Goal: Communication & Community: Answer question/provide support

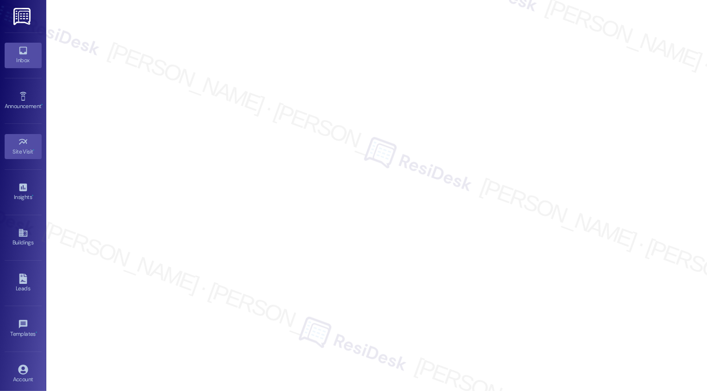
click at [23, 48] on icon at bounding box center [23, 50] width 10 height 10
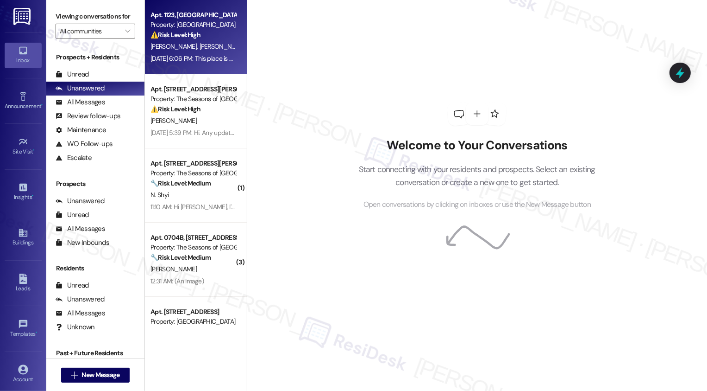
click at [190, 41] on div "[PERSON_NAME] [PERSON_NAME]" at bounding box center [194, 47] width 88 height 12
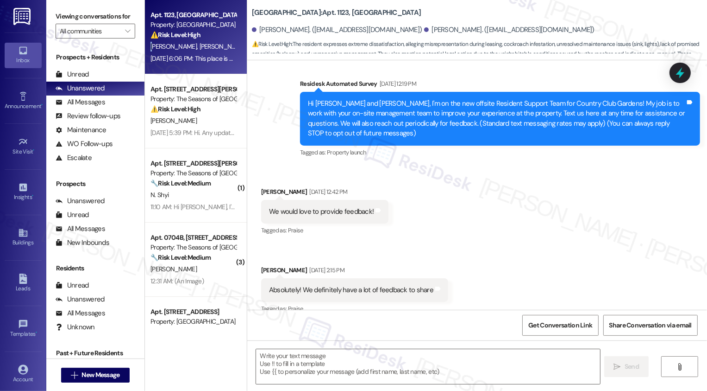
click at [190, 41] on div "[PERSON_NAME] [PERSON_NAME]" at bounding box center [194, 47] width 88 height 12
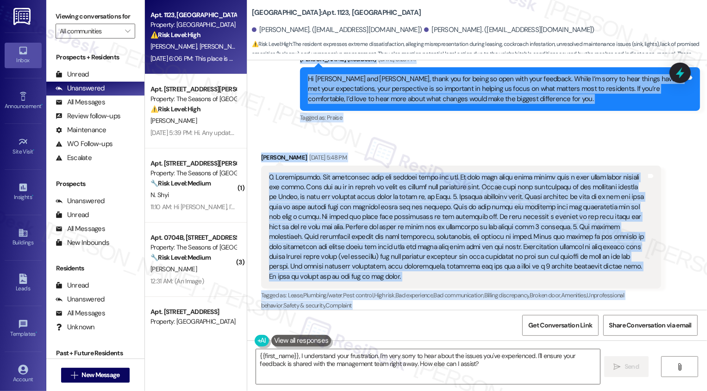
scroll to position [1006, 0]
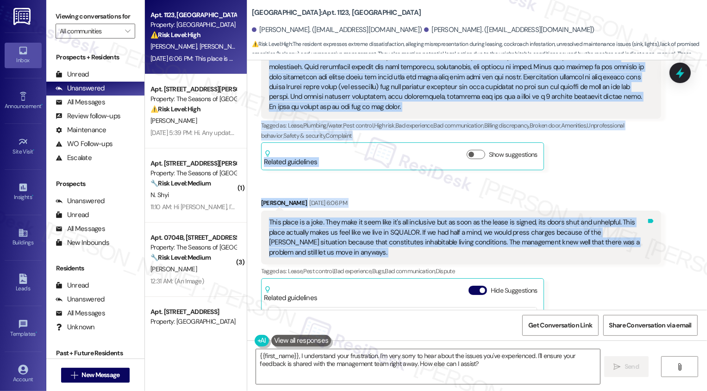
drag, startPoint x: 296, startPoint y: 121, endPoint x: 644, endPoint y: 234, distance: 366.2
click at [644, 234] on div "Lease started Apr 20, 2025 at 8:00 PM Survey, sent via SMS Residesk Automated S…" at bounding box center [477, 184] width 460 height 249
copy div "Sarah (ResiDesk) Aug 21, 2025 at 2:17 PM Hey Parker and Daniel, we'd love to kn…"
click at [288, 359] on textarea "{{first_name}}, I understand your frustration. I'm very sorry to hear about the…" at bounding box center [428, 366] width 344 height 35
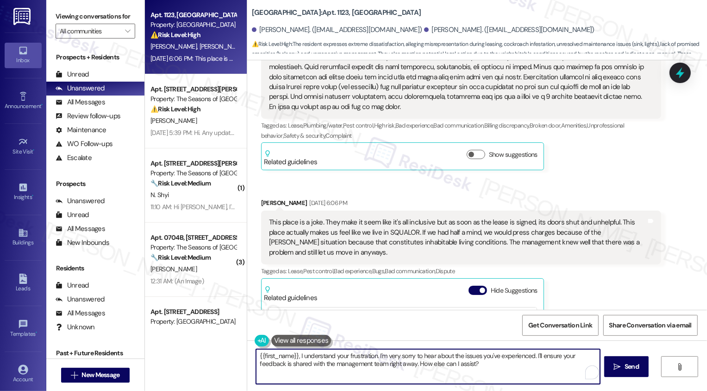
paste textarea "Hi Parker and Daniel, thank you for taking the time to share such detailed feed…"
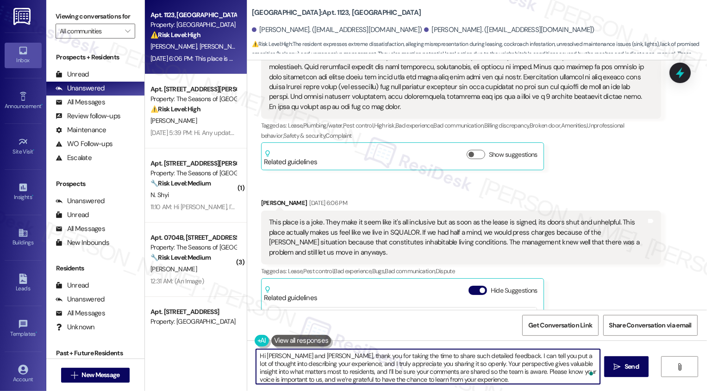
click at [256, 354] on textarea "Hi Parker and Daniel, thank you for taking the time to share such detailed feed…" at bounding box center [428, 366] width 344 height 35
click at [390, 355] on textarea "I hope you had a great weekend, Parker and Daniel, thank you for taking the tim…" at bounding box center [428, 366] width 344 height 35
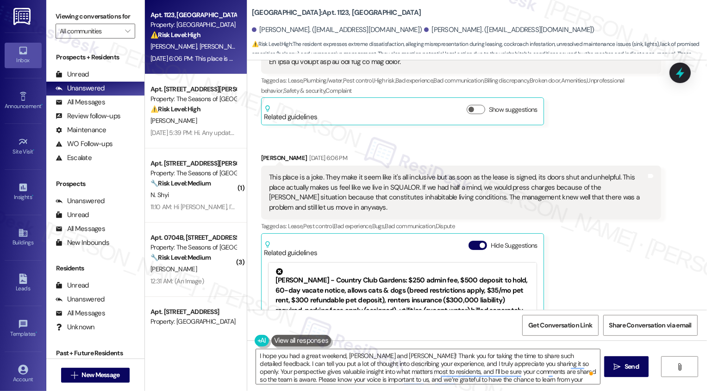
scroll to position [1110, 0]
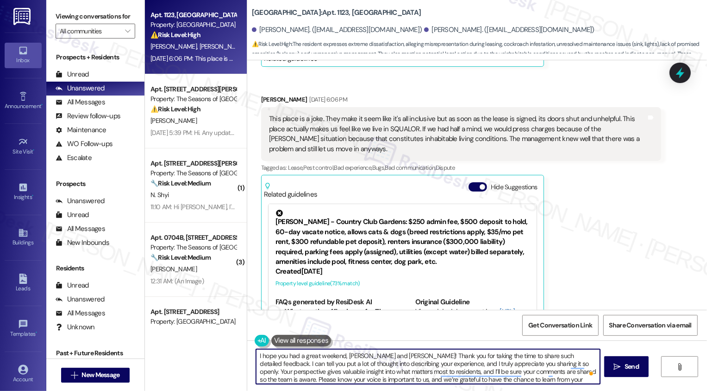
click at [401, 360] on textarea "I hope you had a great weekend, Parker and Daniel! Thank you for taking the tim…" at bounding box center [428, 366] width 344 height 35
drag, startPoint x: 391, startPoint y: 354, endPoint x: 496, endPoint y: 385, distance: 109.7
click at [497, 389] on div "I hope you had a great weekend, Parker and Daniel! Thank you for taking the tim…" at bounding box center [477, 374] width 460 height 69
paste textarea "Hi Parker and Daniel, thank you for taking the time to share such detailed feed…"
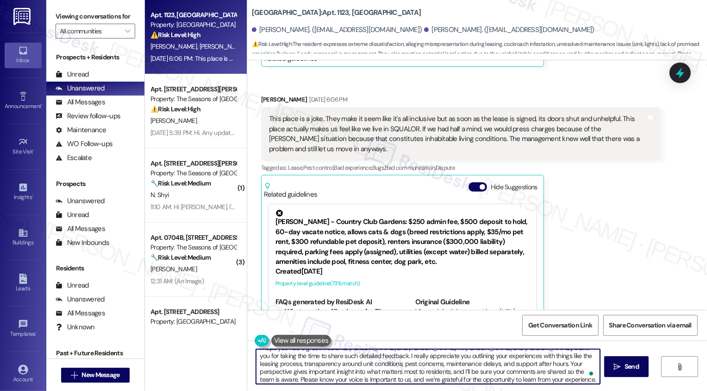
scroll to position [0, 0]
drag, startPoint x: 391, startPoint y: 354, endPoint x: 448, endPoint y: 359, distance: 57.2
click at [448, 359] on textarea "I hope you had a great weekend, Parker and Daniel! Hi Parker and Daniel, thank …" at bounding box center [428, 366] width 344 height 35
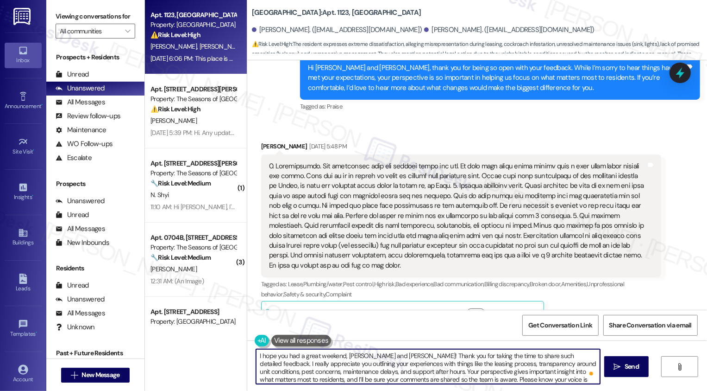
scroll to position [842, 0]
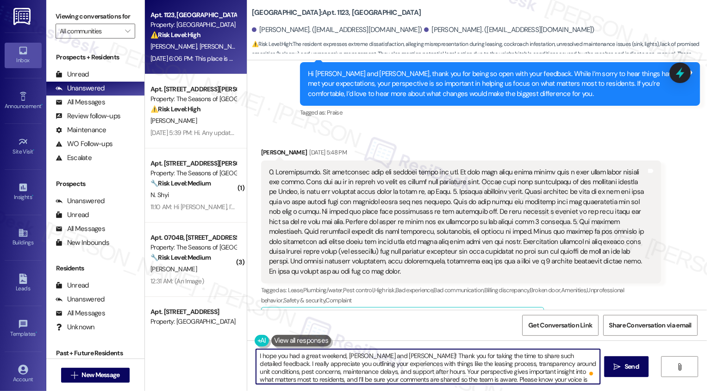
click at [429, 360] on textarea "I hope you had a great weekend, Parker and Daniel! Thank you for taking the tim…" at bounding box center [428, 366] width 344 height 35
click at [435, 378] on textarea "I hope you had a great weekend, Parker and Daniel! Thank you for taking the tim…" at bounding box center [428, 366] width 344 height 35
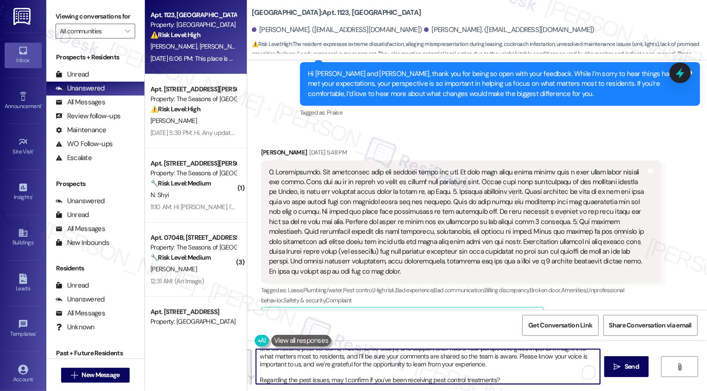
scroll to position [23, 0]
paste textarea "wonderful weekend, Parker and Daniel! Thank you so much for taking the time to …"
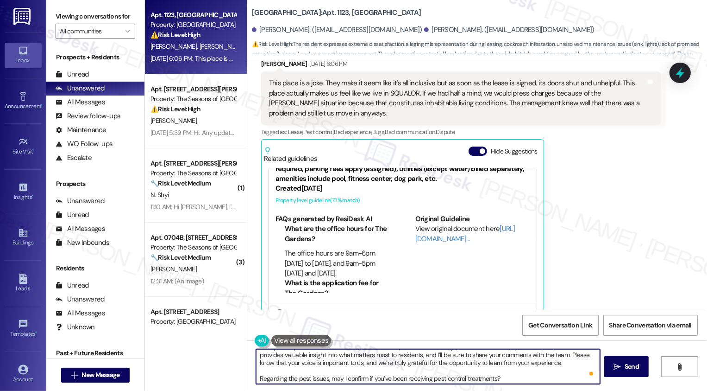
scroll to position [25, 0]
click at [356, 377] on textarea "I hope you had a wonderful weekend, Parker and Daniel! Thank you so much for ta…" at bounding box center [428, 366] width 344 height 35
click at [384, 376] on textarea "I hope you had a wonderful weekend, Parker and Daniel! Thank you so much for ta…" at bounding box center [428, 366] width 344 height 35
click at [293, 373] on textarea "I hope you had a wonderful weekend, Parker and Daniel! Thank you so much for ta…" at bounding box center [428, 366] width 344 height 35
click at [374, 378] on textarea "I hope you had a wonderful weekend, Parker and Daniel! Thank you so much for ta…" at bounding box center [428, 366] width 344 height 35
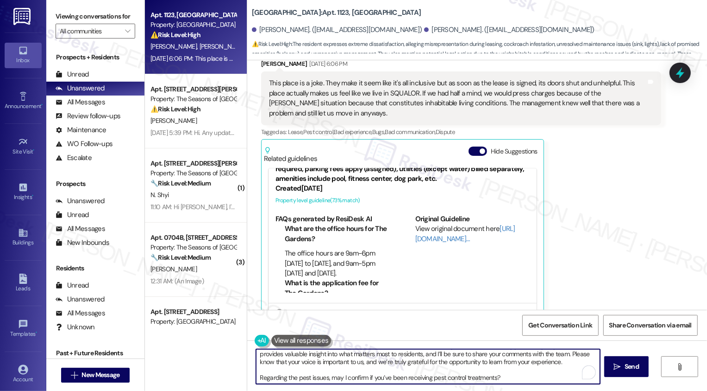
click at [510, 376] on textarea "I hope you had a wonderful weekend, Parker and Daniel! Thank you so much for ta…" at bounding box center [428, 366] width 344 height 35
type textarea "I hope you had a wonderful weekend, Parker and Daniel! Thank you so much for ta…"
click at [644, 370] on button " Send" at bounding box center [627, 366] width 45 height 21
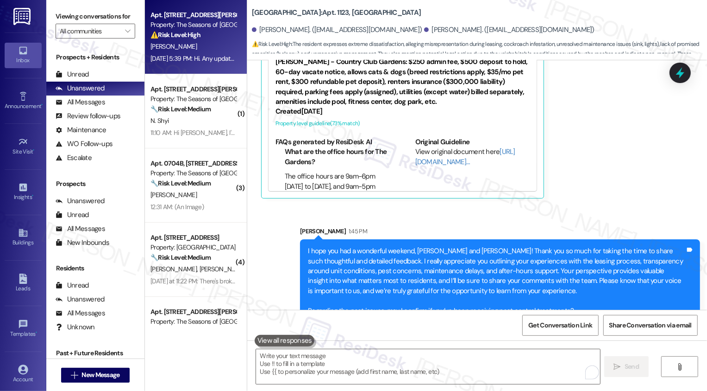
click at [200, 54] on div "Aug 21, 2025 at 5:39 PM: Hi. Any update on the fire extinguisher? I believe it …" at bounding box center [194, 59] width 88 height 12
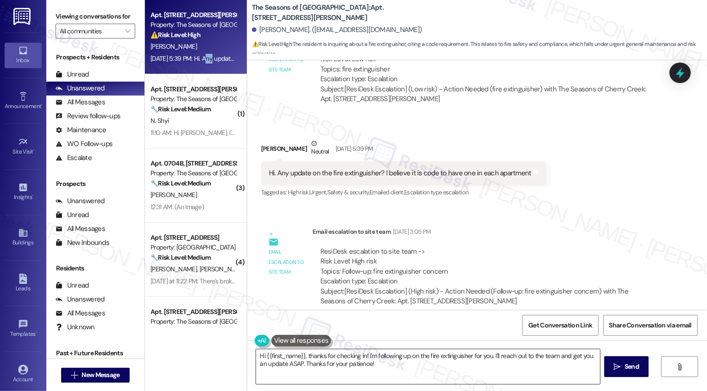
click at [315, 360] on textarea "Hi {{first_name}}, thanks for checking in! I'm following up on the fire extingu…" at bounding box center [428, 366] width 344 height 35
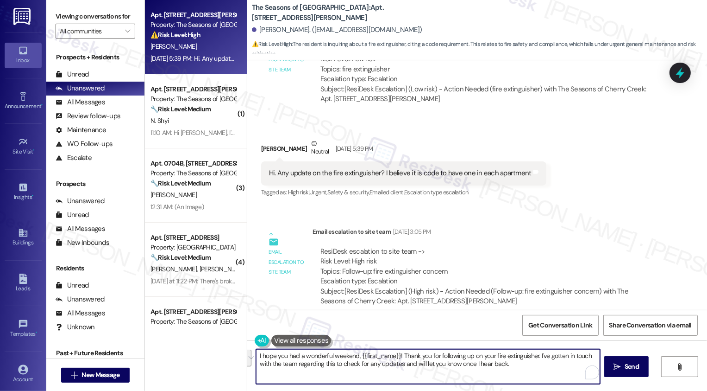
paste textarea "about your fire extinguisher. I’ve reached out to the team to check for any upd…"
click at [461, 368] on textarea "I hope you had a wonderful weekend, {{first_name}}! Thank you for following up …" at bounding box center [428, 366] width 344 height 35
click at [477, 365] on textarea "I hope you had a wonderful weekend, {{first_name}}! Thank you for following up …" at bounding box center [428, 366] width 344 height 35
click at [500, 366] on textarea "I hope you had a wonderful weekend, {{first_name}}! Thank you for following up …" at bounding box center [428, 366] width 344 height 35
type textarea "I hope you had a wonderful weekend, {{first_name}}! Thank you for following up …"
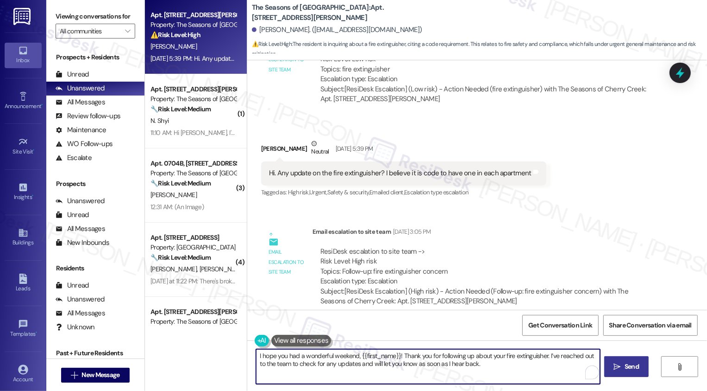
click at [626, 365] on span "Send" at bounding box center [632, 366] width 14 height 10
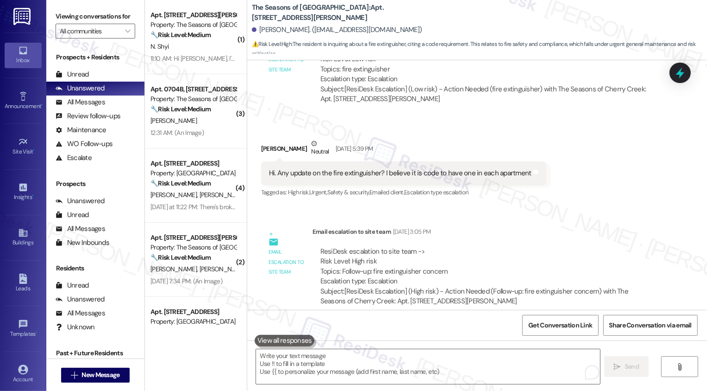
scroll to position [1377, 0]
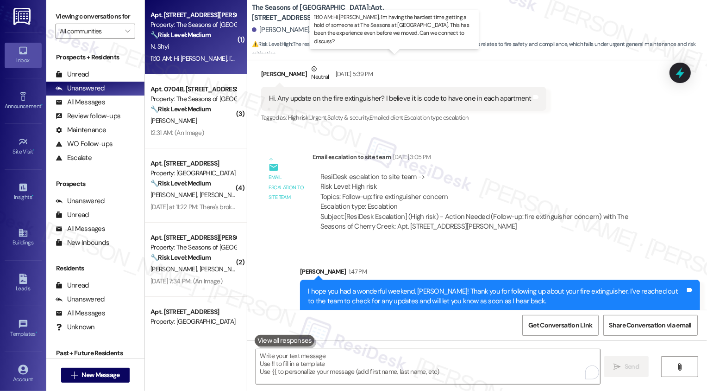
click at [205, 55] on div "11:10 AM: Hi [PERSON_NAME], I'm having the hardest time getting a hold of someo…" at bounding box center [430, 58] width 558 height 8
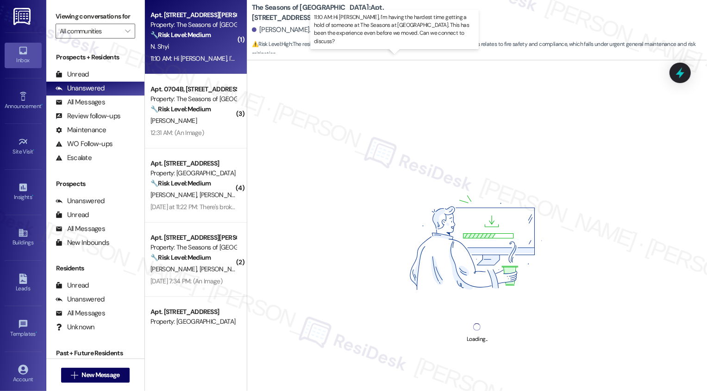
click at [205, 55] on div "11:10 AM: Hi [PERSON_NAME], I'm having the hardest time getting a hold of someo…" at bounding box center [430, 58] width 558 height 8
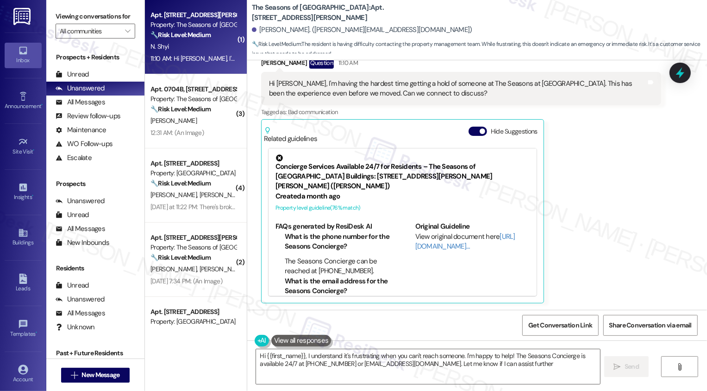
type textarea "Hi {{first_name}}, I understand it's frustrating when you can't reach someone. …"
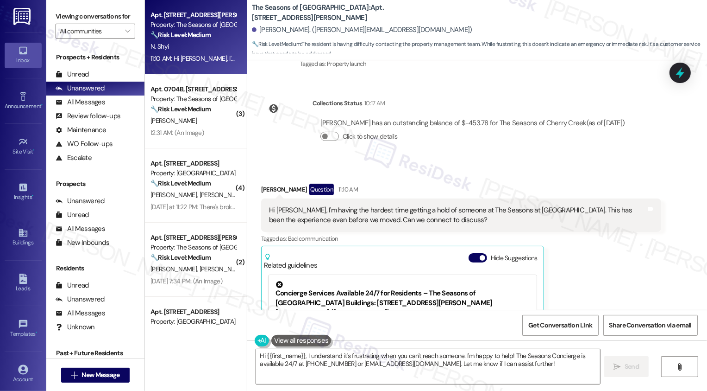
scroll to position [189, 0]
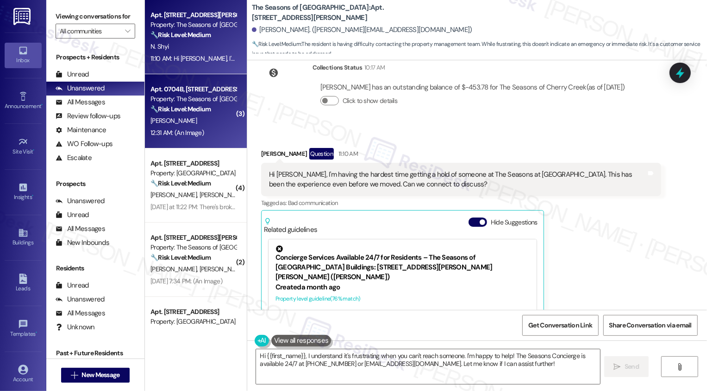
click at [216, 115] on div "C. Madigan" at bounding box center [194, 121] width 88 height 12
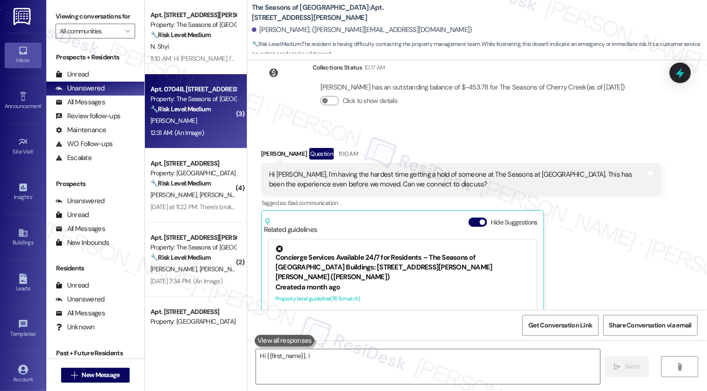
click at [216, 115] on div "C. Madigan" at bounding box center [194, 121] width 88 height 12
type textarea "Hi {{first_name}}, I understand it's frustrating when you can't reach someone."
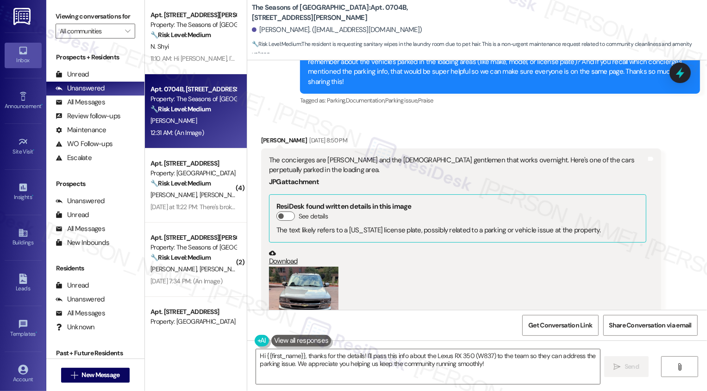
scroll to position [476, 0]
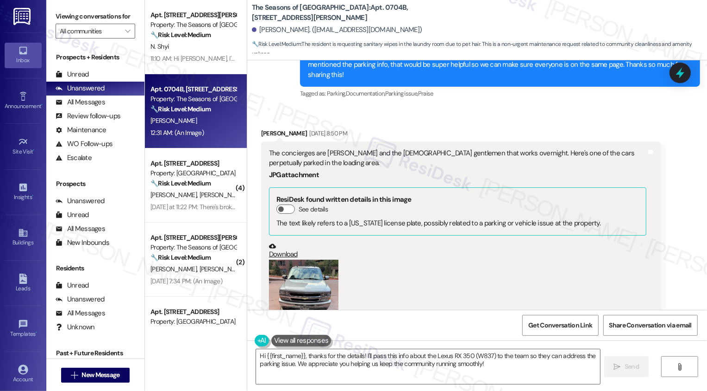
click at [313, 259] on button "Zoom image" at bounding box center [303, 305] width 69 height 93
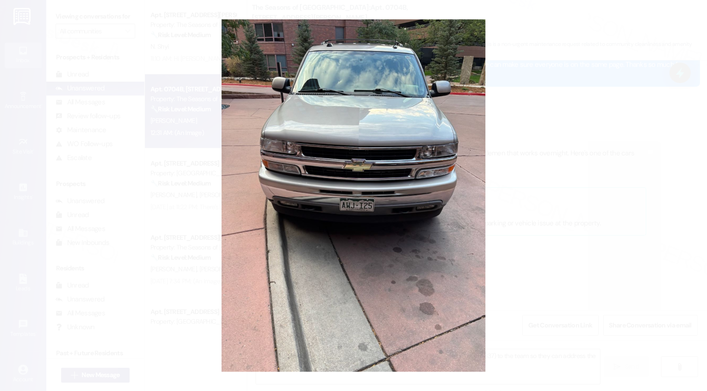
click at [504, 279] on button "Unzoom image" at bounding box center [353, 195] width 707 height 391
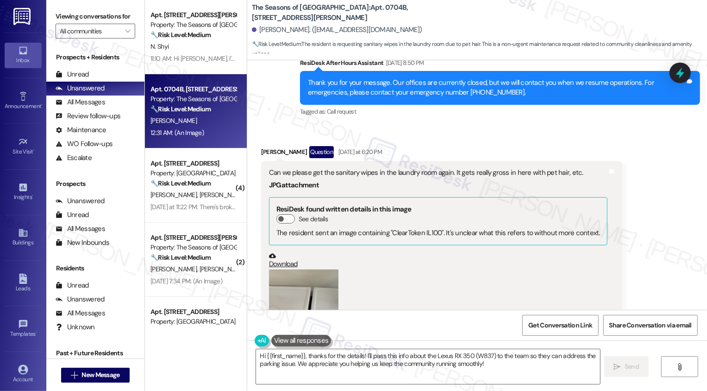
scroll to position [896, 0]
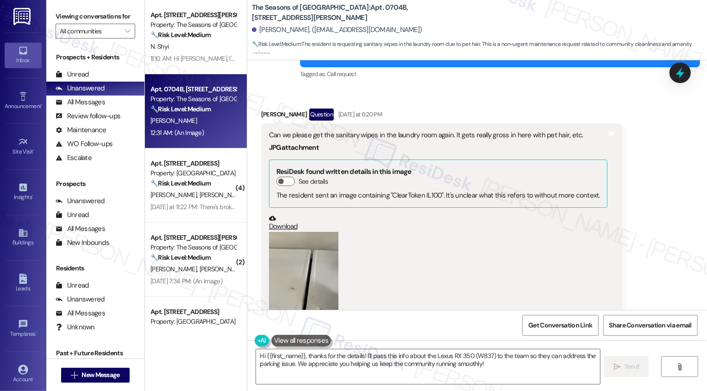
click at [293, 253] on button "Zoom image" at bounding box center [303, 278] width 69 height 93
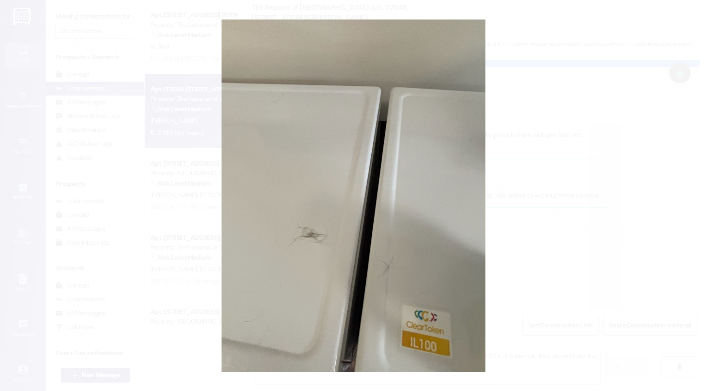
click at [519, 253] on button "Unzoom image" at bounding box center [353, 195] width 707 height 391
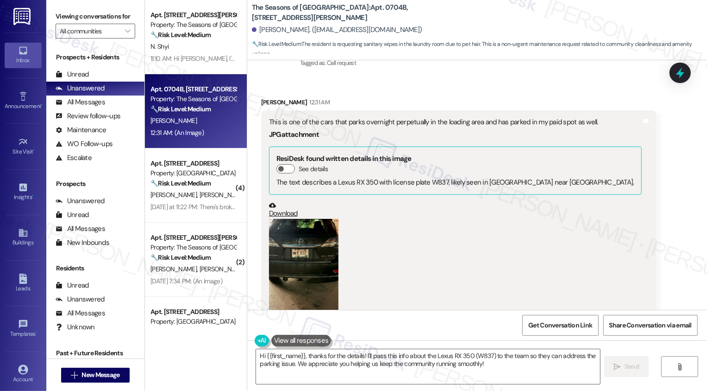
scroll to position [1304, 0]
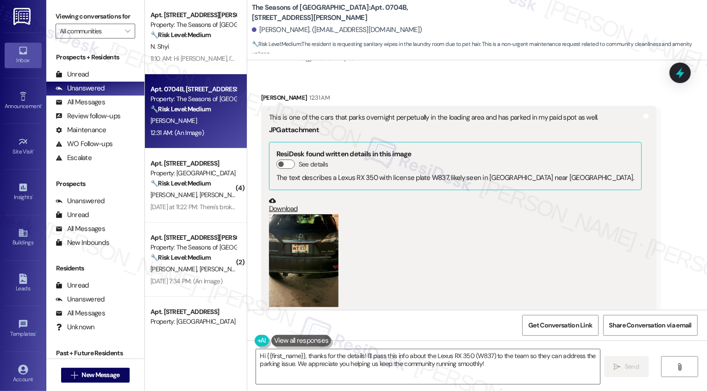
click at [306, 232] on button "Zoom image" at bounding box center [303, 260] width 69 height 93
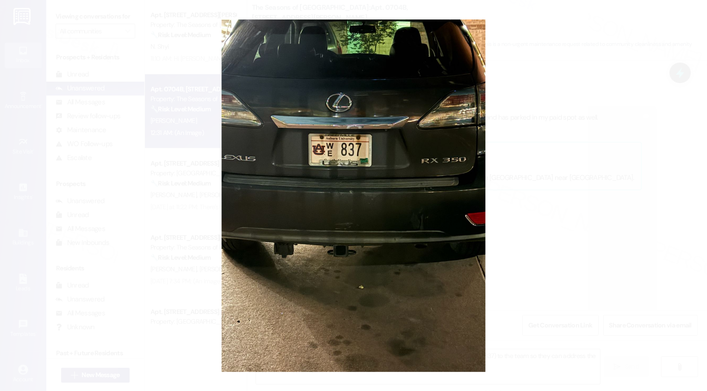
click at [566, 233] on button "Unzoom image" at bounding box center [353, 195] width 707 height 391
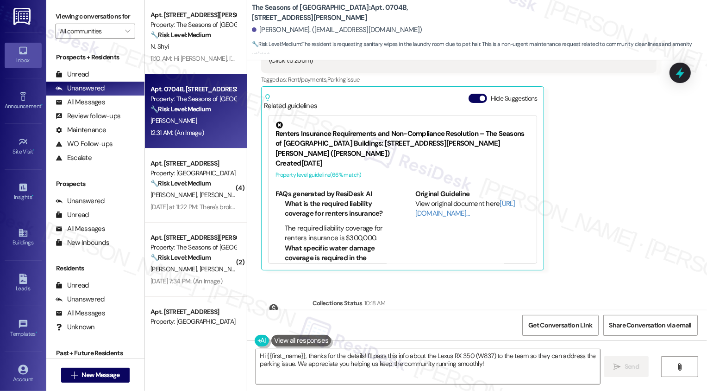
scroll to position [1579, 0]
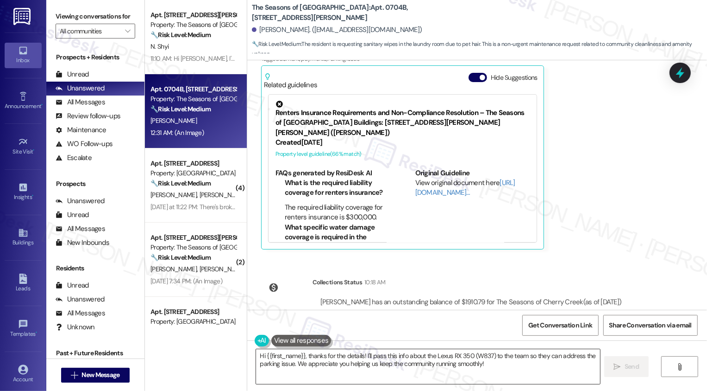
click at [331, 368] on textarea "Hi {{first_name}}, thanks for the details! I'll pass this info about the Lexus …" at bounding box center [428, 366] width 344 height 35
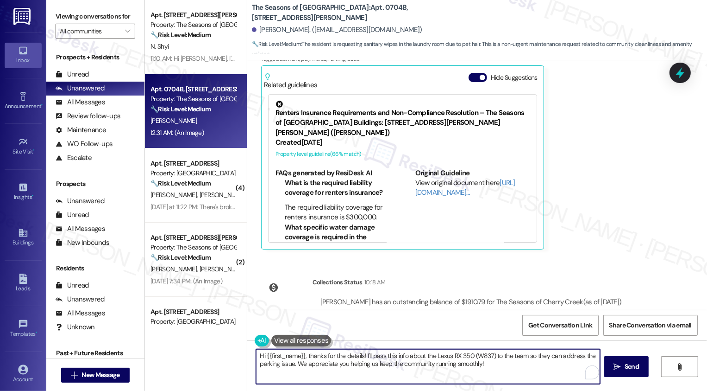
click at [349, 355] on textarea "Hi {{first_name}}, thanks for the details! I'll pass this info about the Lexus …" at bounding box center [428, 366] width 344 height 35
drag, startPoint x: 470, startPoint y: 355, endPoint x: 520, endPoint y: 356, distance: 50.0
click at [520, 356] on textarea "Hi {{first_name}}, thanks for the details you provided! I'll pass this info abo…" at bounding box center [428, 366] width 344 height 35
drag, startPoint x: 528, startPoint y: 355, endPoint x: 467, endPoint y: 358, distance: 60.3
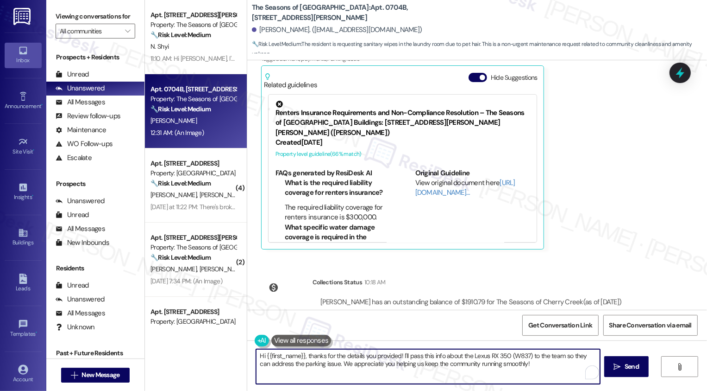
click at [467, 358] on textarea "Hi {{first_name}}, thanks for the details you provided! I'll pass this info abo…" at bounding box center [428, 366] width 344 height 35
click at [288, 362] on textarea "Hi {{first_name}}, thanks for the details you provided! I'll pass this info abo…" at bounding box center [428, 366] width 344 height 35
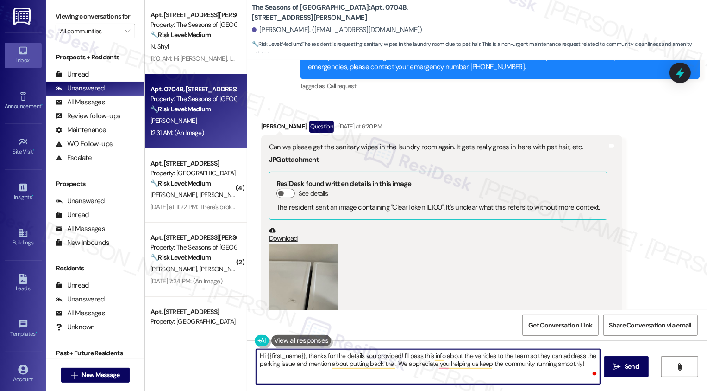
scroll to position [876, 0]
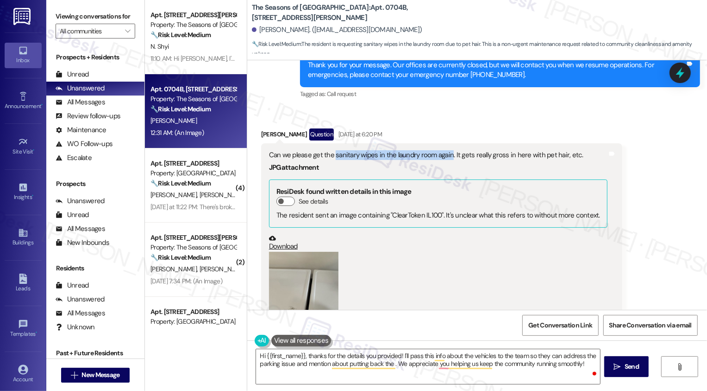
drag, startPoint x: 328, startPoint y: 125, endPoint x: 442, endPoint y: 128, distance: 113.5
click at [443, 150] on div "Can we please get the sanitary wipes in the laundry room again. It gets really …" at bounding box center [438, 155] width 339 height 10
copy div "sanitary wipes in the laundry room again"
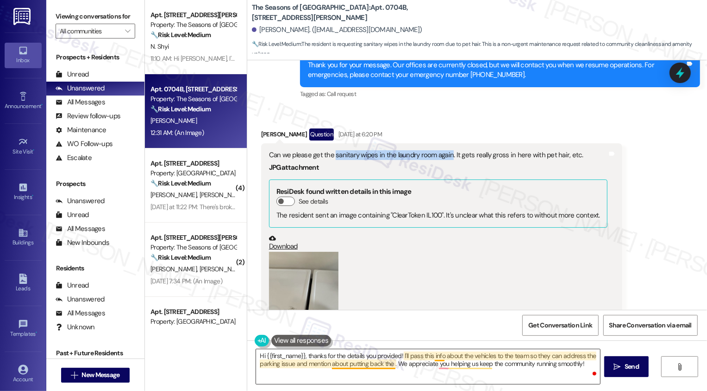
click at [389, 364] on textarea "Hi {{first_name}}, thanks for the details you provided! I'll pass this info abo…" at bounding box center [428, 366] width 344 height 35
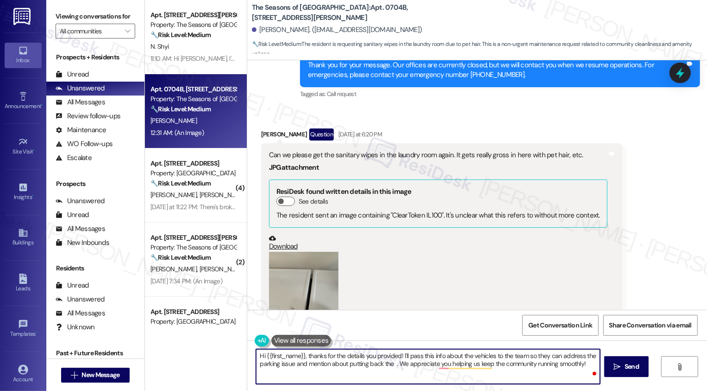
paste textarea "sanitary wipes in the laundry room again"
paste textarea "so much for the details you shared! I’ll pass this information about the vehicl…"
type textarea "Hi {{first_name}}, thanks so much for the details you shared! I’ll pass this in…"
click at [367, 360] on textarea "Hi {{first_name}}, thanks so much for the details you shared! I’ll pass this in…" at bounding box center [428, 366] width 344 height 35
click at [395, 361] on textarea "Hi {{first_name}}, thanks so much for the details you shared! I’ll pass this in…" at bounding box center [428, 366] width 344 height 35
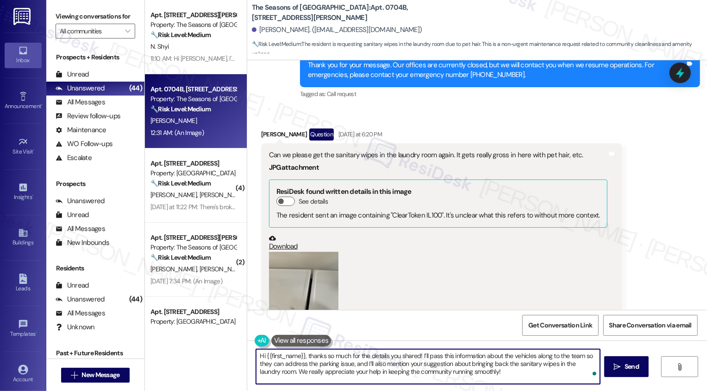
click at [414, 357] on textarea "Hi {{first_name}}, thanks so much for the details you shared! I’ll pass this in…" at bounding box center [428, 366] width 344 height 35
click at [428, 357] on textarea "Hi {{first_name}}, thanks so much for the details you shared! I’ll pass this in…" at bounding box center [428, 366] width 344 height 35
click at [446, 358] on textarea "Hi {{first_name}}, thanks so much for the details you shared! I’ll pass this in…" at bounding box center [428, 366] width 344 height 35
click at [475, 359] on textarea "Hi {{first_name}}, thanks so much for the details you shared! I’ll pass this in…" at bounding box center [428, 366] width 344 height 35
click at [281, 354] on textarea "Hi {{first_name}}, thanks so much for the details you shared! I’ll pass this in…" at bounding box center [428, 366] width 344 height 35
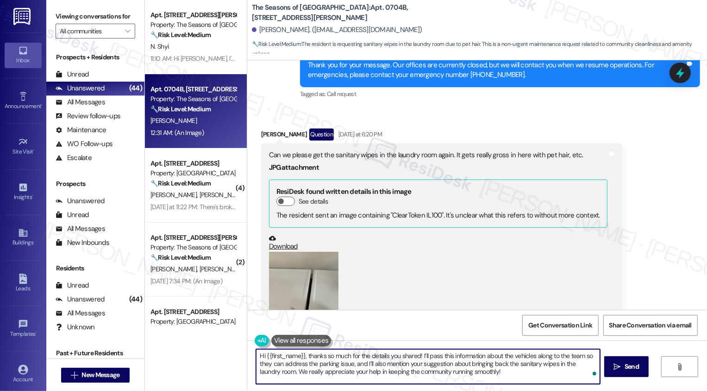
click at [458, 358] on textarea "Hi {{first_name}}, thanks so much for the details you shared! I’ll pass this in…" at bounding box center [428, 366] width 344 height 35
click at [475, 358] on textarea "Hi {{first_name}}, thanks so much for the details you shared! I’ll pass this in…" at bounding box center [428, 366] width 344 height 35
click at [488, 358] on textarea "Hi {{first_name}}, thanks so much for the details you shared! I’ll pass this in…" at bounding box center [428, 366] width 344 height 35
click at [501, 359] on textarea "Hi {{first_name}}, thanks so much for the details you shared! I’ll pass this in…" at bounding box center [428, 366] width 344 height 35
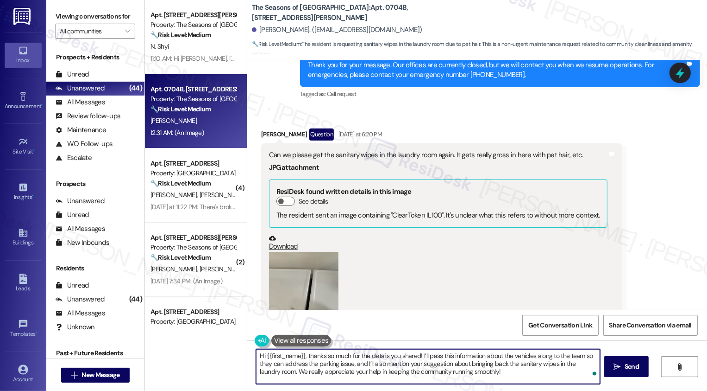
click at [517, 359] on textarea "Hi {{first_name}}, thanks so much for the details you shared! I’ll pass this in…" at bounding box center [428, 366] width 344 height 35
click at [540, 361] on textarea "Hi {{first_name}}, thanks so much for the details you shared! I’ll pass this in…" at bounding box center [428, 366] width 344 height 35
click at [499, 354] on textarea "Hi {{first_name}}, thanks so much for the details you shared! I’ll pass this in…" at bounding box center [428, 366] width 344 height 35
click at [431, 356] on textarea "Hi {{first_name}}, thanks so much for the details you shared! I’ll pass this in…" at bounding box center [428, 366] width 344 height 35
click at [458, 356] on textarea "Hi {{first_name}}, thanks so much for the details you shared! I’ll pass this in…" at bounding box center [428, 366] width 344 height 35
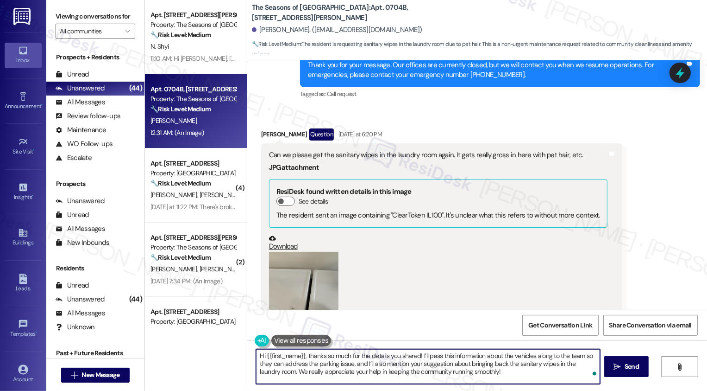
click at [426, 354] on textarea "Hi {{first_name}}, thanks so much for the details you shared! I’ll pass this in…" at bounding box center [428, 366] width 344 height 35
click at [444, 357] on textarea "Hi {{first_name}}, thanks so much for the details you shared! I’ll pass this in…" at bounding box center [428, 366] width 344 height 35
click at [458, 357] on textarea "Hi {{first_name}}, thanks so much for the details you shared! I’ll pass this in…" at bounding box center [428, 366] width 344 height 35
click at [487, 359] on textarea "Hi {{first_name}}, thanks so much for the details you shared! I’ll pass this in…" at bounding box center [428, 366] width 344 height 35
click at [445, 359] on textarea "Hi {{first_name}}, thanks so much for the details you shared! I’ll pass this in…" at bounding box center [428, 366] width 344 height 35
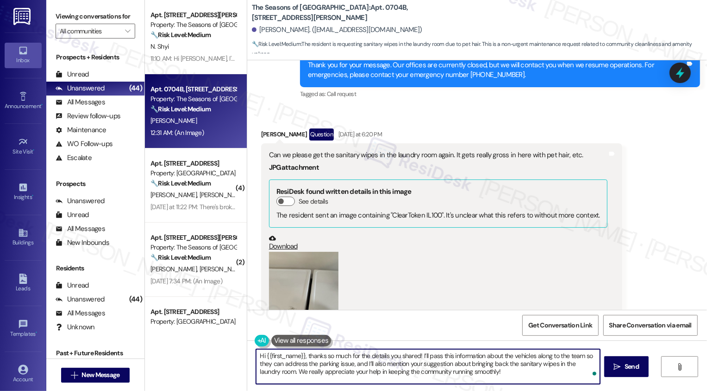
click at [459, 361] on textarea "Hi {{first_name}}, thanks so much for the details you shared! I’ll pass this in…" at bounding box center [428, 366] width 344 height 35
click at [434, 354] on textarea "Hi {{first_name}}, thanks so much for the details you shared! I’ll pass this in…" at bounding box center [428, 366] width 344 height 35
click at [442, 359] on textarea "Hi {{first_name}}, thanks so much for the details you shared! I’ll pass this in…" at bounding box center [428, 366] width 344 height 35
click at [463, 360] on textarea "Hi {{first_name}}, thanks so much for the details you shared! I’ll pass this in…" at bounding box center [428, 366] width 344 height 35
click at [489, 360] on textarea "Hi {{first_name}}, thanks so much for the details you shared! I’ll pass this in…" at bounding box center [428, 366] width 344 height 35
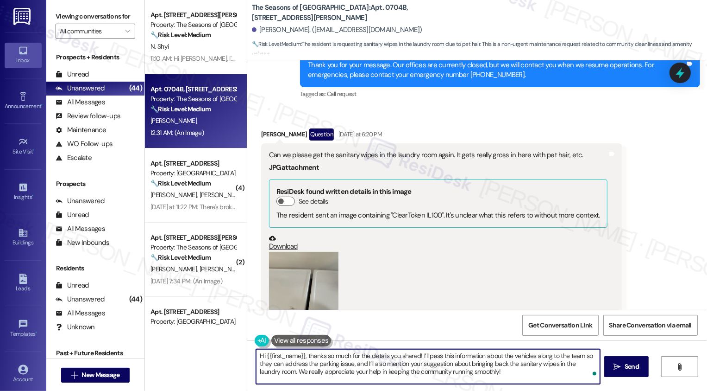
click at [525, 362] on textarea "Hi {{first_name}}, thanks so much for the details you shared! I’ll pass this in…" at bounding box center [428, 366] width 344 height 35
click at [550, 360] on textarea "Hi {{first_name}}, thanks so much for the details you shared! I’ll pass this in…" at bounding box center [428, 366] width 344 height 35
click at [332, 365] on textarea "Hi {{first_name}}, thanks so much for the details you shared! I’ll pass this in…" at bounding box center [428, 366] width 344 height 35
click at [413, 366] on textarea "Hi {{first_name}}, thanks so much for the details you shared! I’ll pass this in…" at bounding box center [428, 366] width 344 height 35
click at [272, 371] on textarea "Hi {{first_name}}, thanks so much for the details you shared! I’ll pass this in…" at bounding box center [428, 366] width 344 height 35
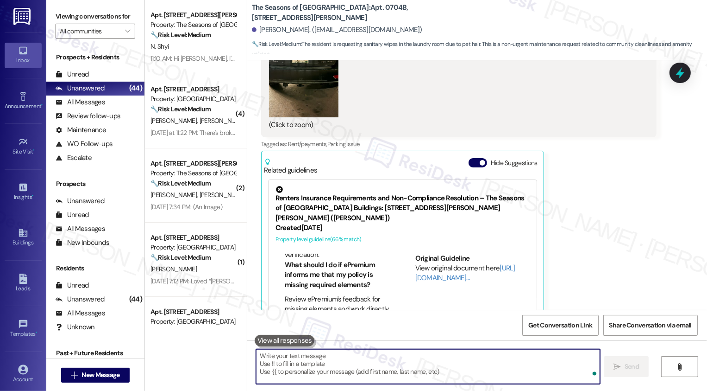
scroll to position [638, 0]
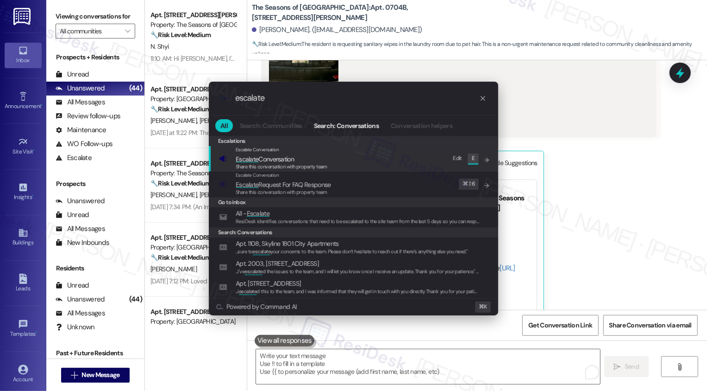
type input "escalate"
click at [248, 160] on span "Escalate" at bounding box center [247, 159] width 23 height 8
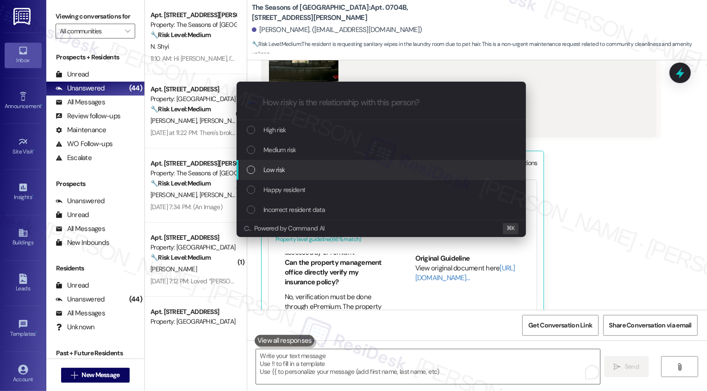
click at [263, 173] on div "Low risk" at bounding box center [382, 169] width 271 height 10
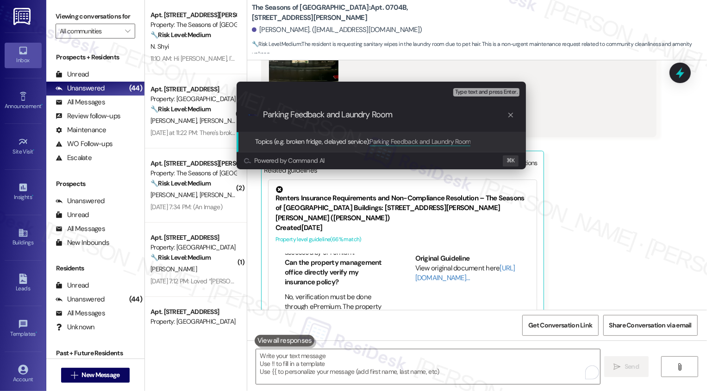
click at [340, 114] on input "Parking Feedback and Laundry Room" at bounding box center [385, 115] width 244 height 10
type input "Parking Feedback and Request to Put Back the Sanitary Wipes in the Laundry Room"
drag, startPoint x: 335, startPoint y: 114, endPoint x: 347, endPoint y: 114, distance: 12.1
click at [347, 114] on input "Parking Feedback and Request to Put Back the Sanitary Wipes in the Laundry Room" at bounding box center [385, 115] width 244 height 10
click at [379, 114] on input "Parking Feedback and Request to Put Back the Sanitary Wipes in the Laundry Room" at bounding box center [385, 115] width 244 height 10
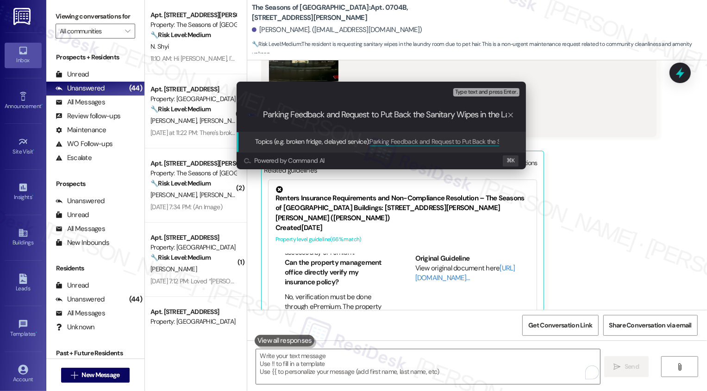
click at [385, 114] on input "Parking Feedback and Request to Put Back the Sanitary Wipes in the Laundry Room" at bounding box center [385, 115] width 244 height 10
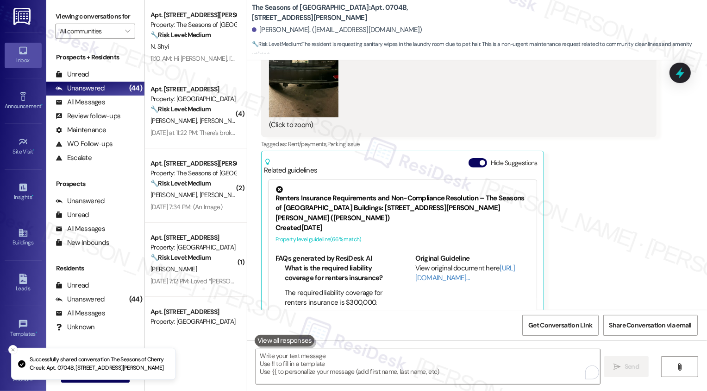
scroll to position [0, 0]
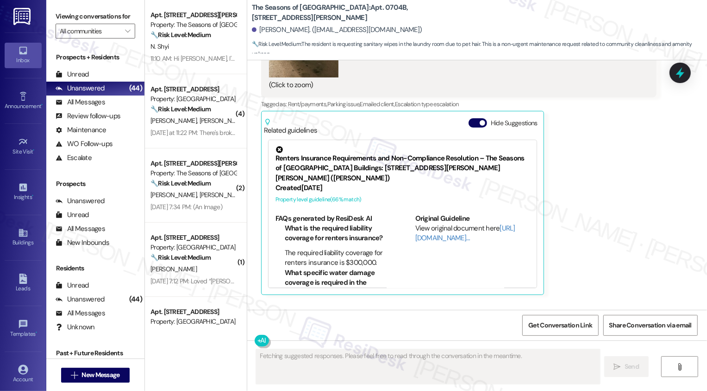
type textarea "Fetching suggested responses. Please feel free to read through the conversation…"
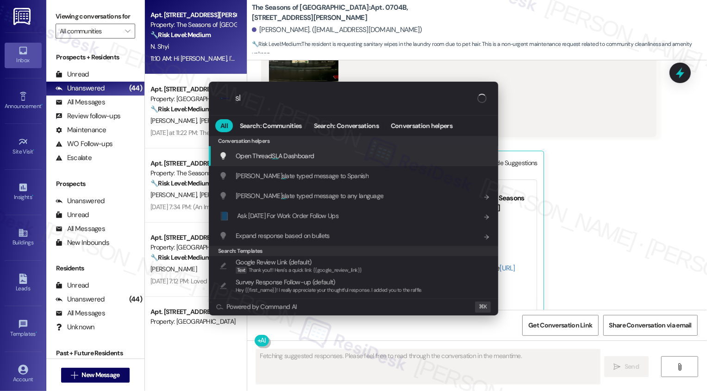
type input "sla"
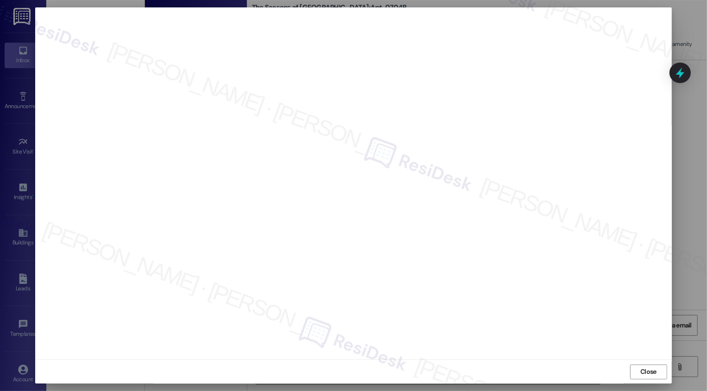
type textarea "Hi {{first_name}}, thanks for the detailed info about the Lexus RX 350 with lic…"
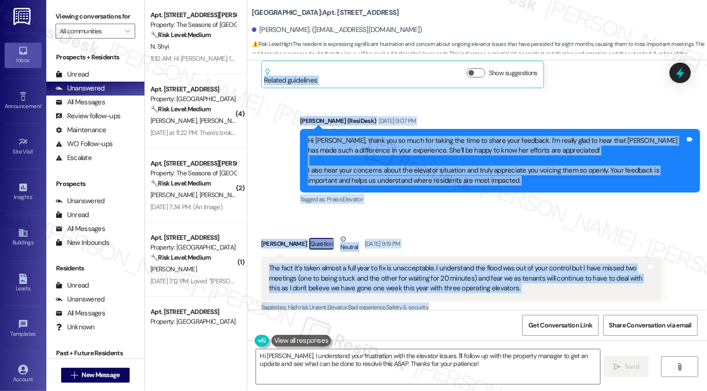
scroll to position [423, 0]
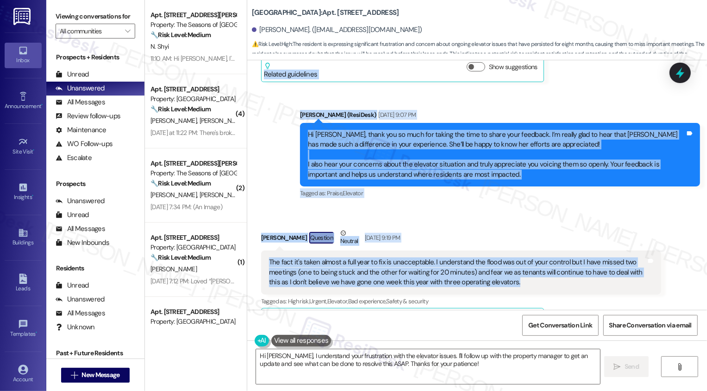
drag, startPoint x: 294, startPoint y: 112, endPoint x: 508, endPoint y: 287, distance: 276.2
click at [508, 289] on div "Survey, sent via SMS Residesk Automated Survey [DATE] 12:18 PM Hi there [PERSON…" at bounding box center [477, 184] width 460 height 249
copy div "[PERSON_NAME] (ResiDesk) [DATE] 2:21 PM Hey [PERSON_NAME], we'd love to know mo…"
click at [427, 364] on textarea "Hi [PERSON_NAME], I understand your frustration with the elevator issues. I'll …" at bounding box center [428, 366] width 344 height 35
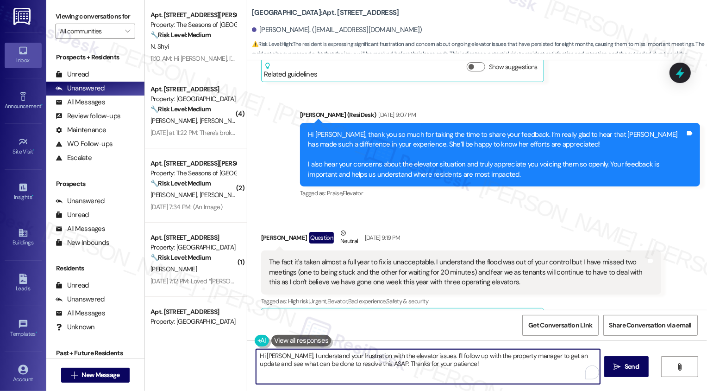
paste textarea "really appreciate you sharing more about how the elevator situation has affecte…"
click at [303, 372] on textarea "Hi [PERSON_NAME], I really appreciate you sharing more about how the elevator s…" at bounding box center [428, 366] width 344 height 35
paste textarea "thank you for explaining this further. I can see how much of a disruption the e…"
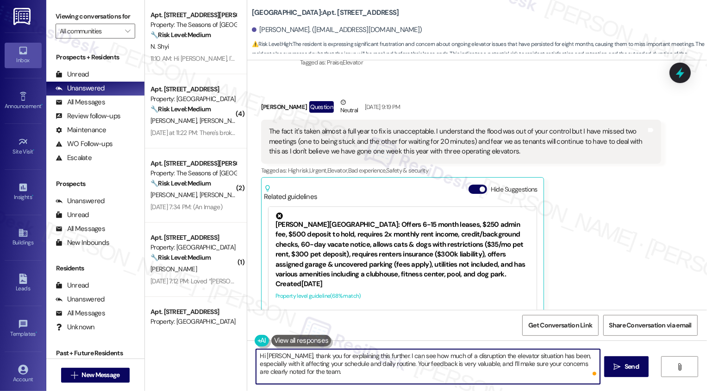
scroll to position [701, 0]
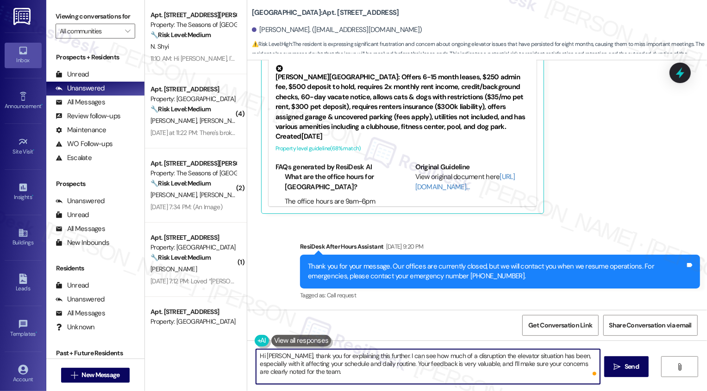
click at [319, 381] on textarea "Hi [PERSON_NAME], thank you for explaining this further. I can see how much of …" at bounding box center [428, 366] width 344 height 35
click at [327, 378] on textarea "Hi [PERSON_NAME], thank you for explaining this further. I can see how much of …" at bounding box center [428, 366] width 344 height 35
click at [352, 375] on textarea "Hi [PERSON_NAME], thank you for explaining this further. I can see how much of …" at bounding box center [428, 366] width 344 height 35
click at [280, 373] on textarea "Hi [PERSON_NAME], thank you for explaining this further. I can see how much of …" at bounding box center [428, 366] width 344 height 35
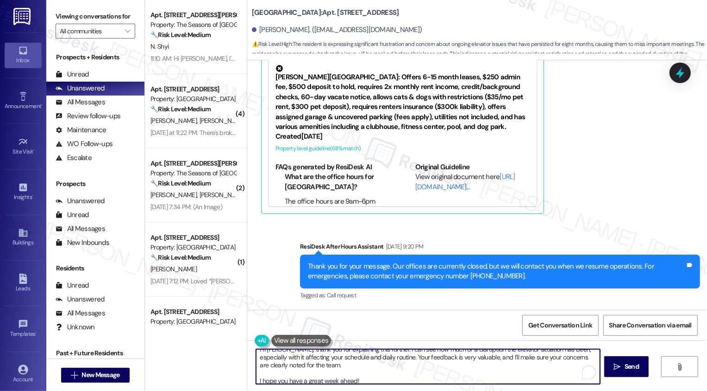
scroll to position [10, 0]
type textarea "Hi [PERSON_NAME], thank you for explaining this further. I can see how much of …"
click at [626, 363] on span "Send" at bounding box center [632, 366] width 14 height 10
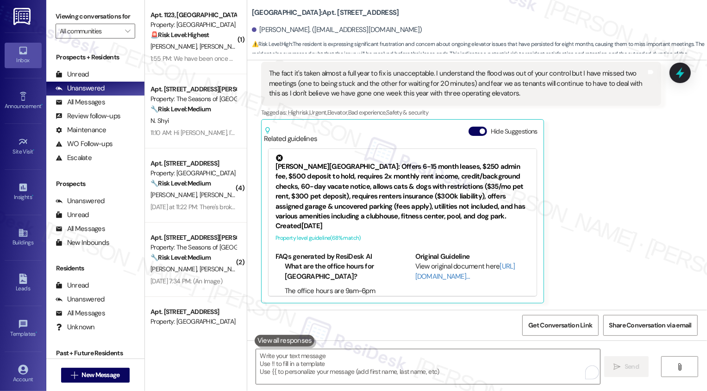
scroll to position [890, 0]
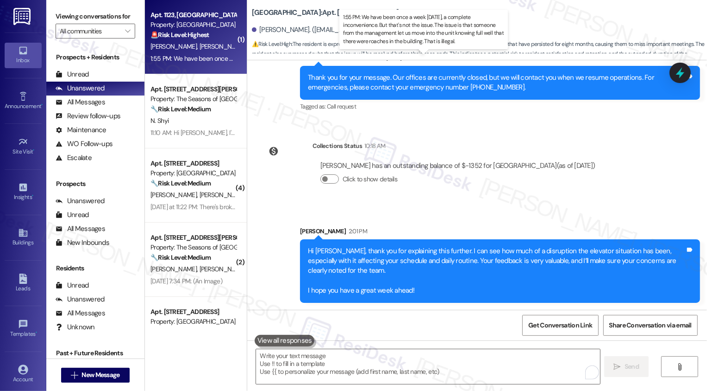
click at [207, 57] on div "1:55 PM: We have been once a week [DATE], a complete inconvenience. But that's …" at bounding box center [471, 58] width 640 height 8
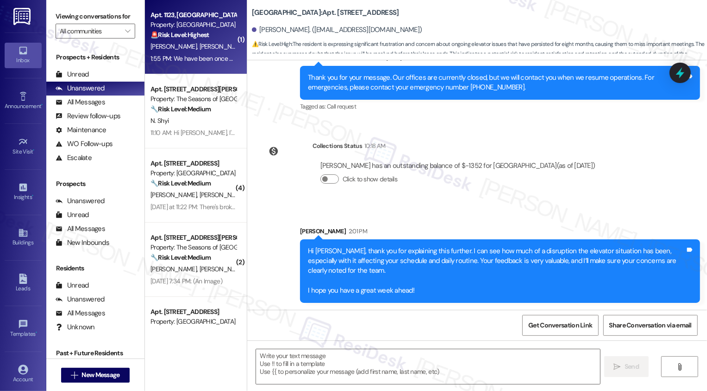
click at [207, 57] on div "1:55 PM: We have been once a week [DATE], a complete inconvenience. But that's …" at bounding box center [471, 58] width 640 height 8
type textarea "Fetching suggested responses. Please feel free to read through the conversation…"
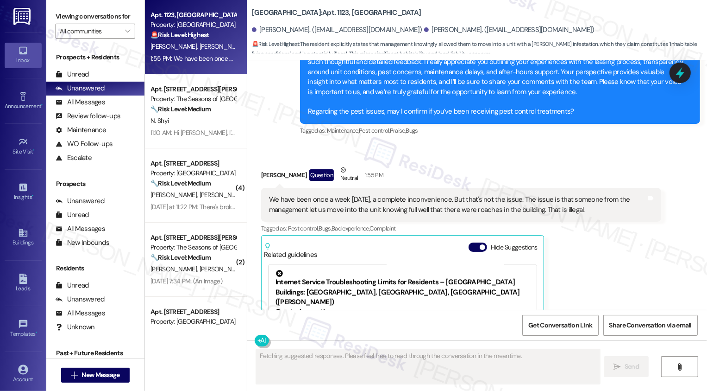
scroll to position [1313, 0]
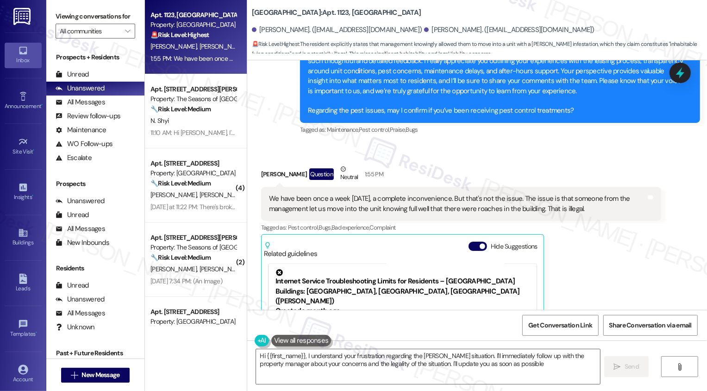
type textarea "Hi {{first_name}}, I understand your frustration regarding the [PERSON_NAME] si…"
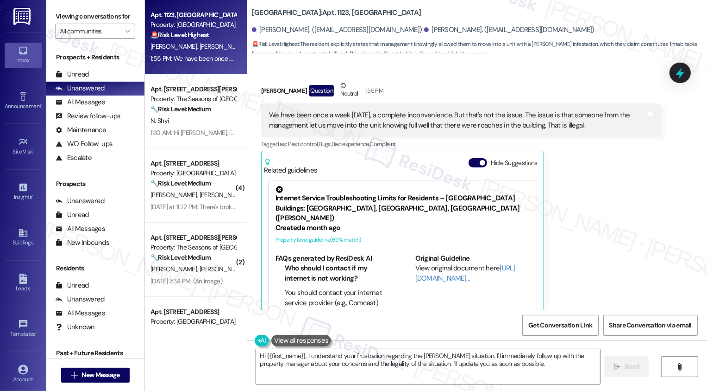
scroll to position [1408, 0]
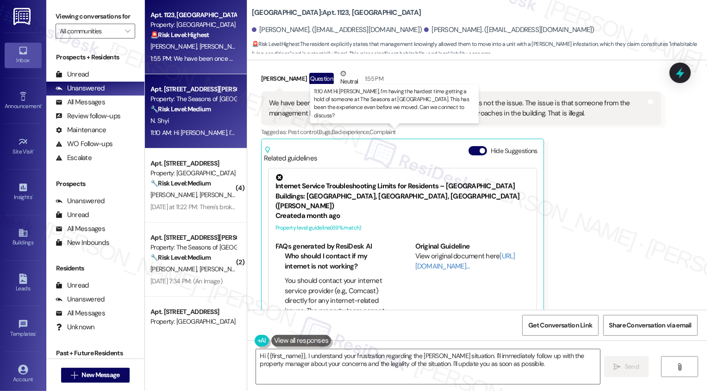
click at [207, 131] on div "11:10 AM: Hi [PERSON_NAME], I'm having the hardest time getting a hold of someo…" at bounding box center [430, 132] width 558 height 8
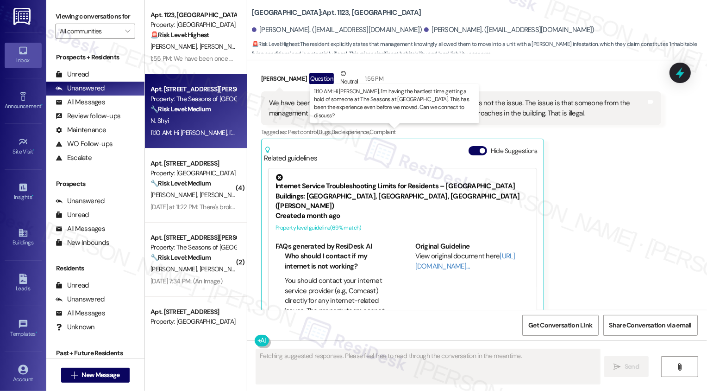
click at [207, 131] on div "11:10 AM: Hi [PERSON_NAME], I'm having the hardest time getting a hold of someo…" at bounding box center [430, 132] width 558 height 8
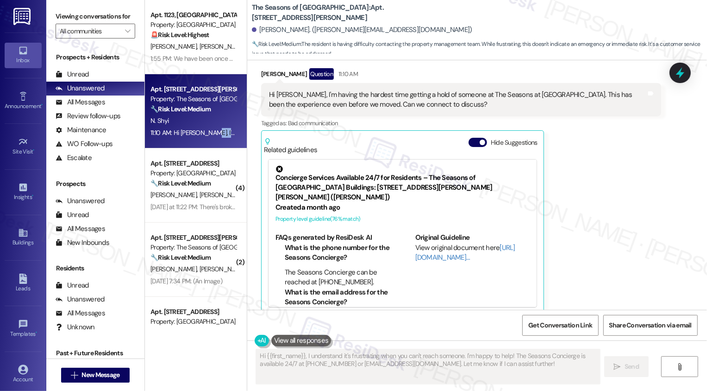
scroll to position [266, 0]
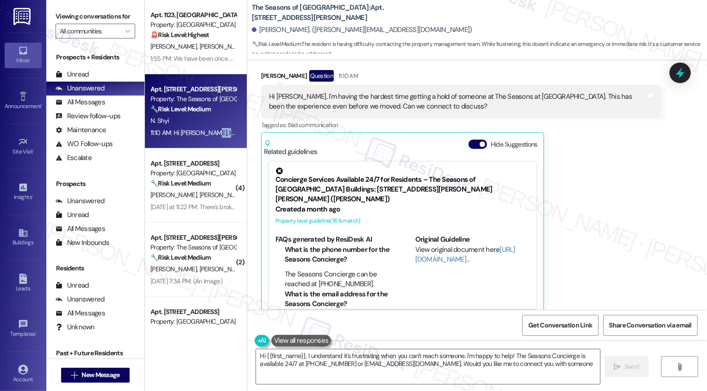
type textarea "Hi {{first_name}}, I understand it's frustrating when you can't reach someone. …"
click at [348, 92] on div "Hi [PERSON_NAME], I'm having the hardest time getting a hold of someone at The …" at bounding box center [458, 102] width 378 height 20
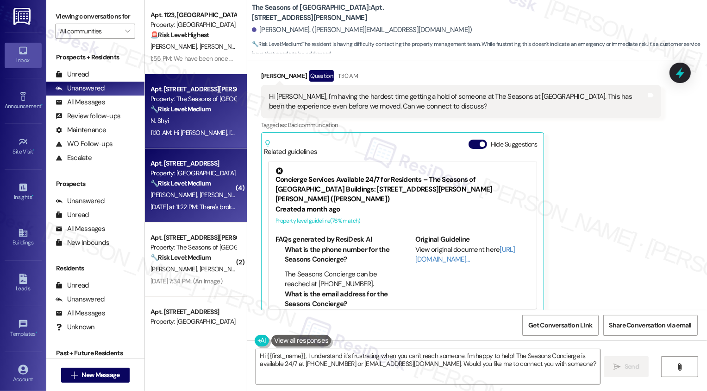
click at [192, 202] on div "[DATE] at 11:22 PM: There's broken glass in storage area D, the floor is sticky…" at bounding box center [194, 207] width 88 height 12
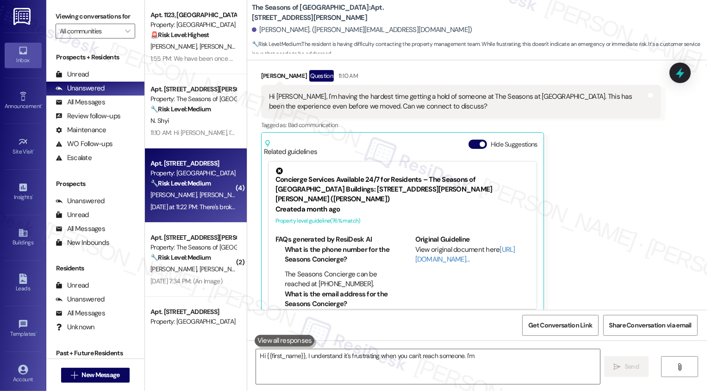
click at [192, 202] on div "[DATE] at 11:22 PM: There's broken glass in storage area D, the floor is sticky…" at bounding box center [194, 207] width 88 height 12
type textarea "Hi {{first_name}}, I understand it's frustrating when you can't reach someone. …"
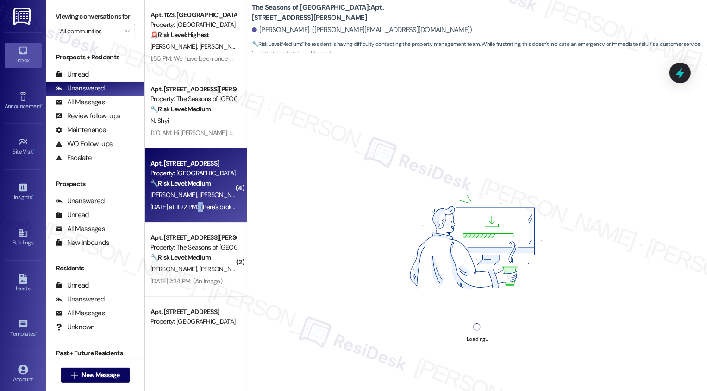
click at [192, 202] on div "[DATE] at 11:22 PM: There's broken glass in storage area D, the floor is sticky…" at bounding box center [194, 207] width 88 height 12
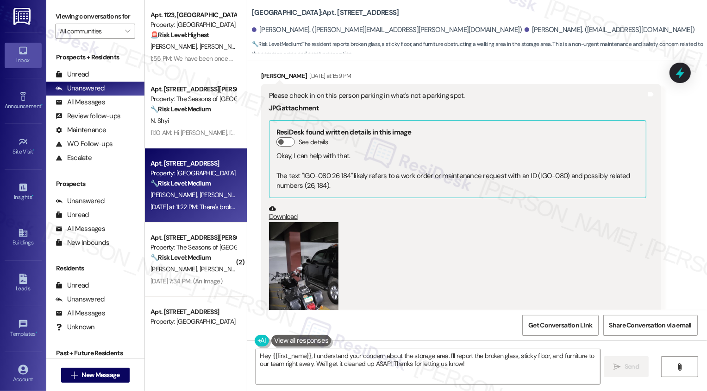
scroll to position [0, 0]
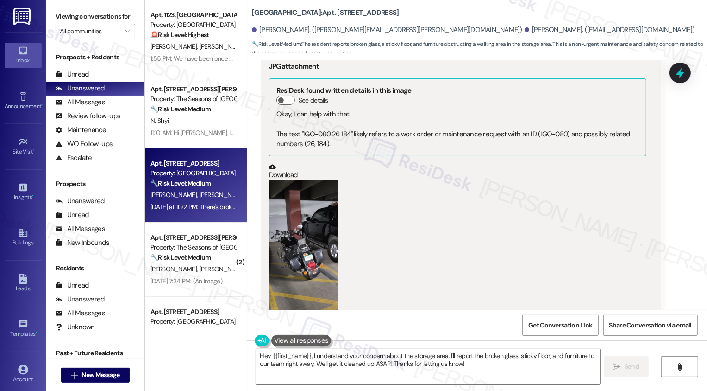
click at [298, 218] on button "Zoom image" at bounding box center [303, 257] width 69 height 154
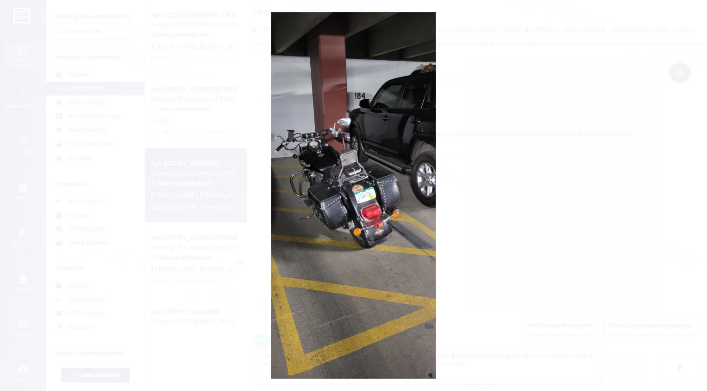
click at [451, 235] on button "Unzoom image" at bounding box center [353, 195] width 707 height 391
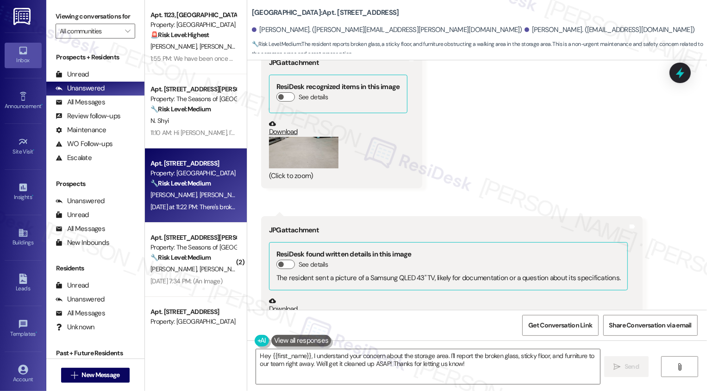
click at [295, 139] on button "Zoom image" at bounding box center [303, 153] width 69 height 32
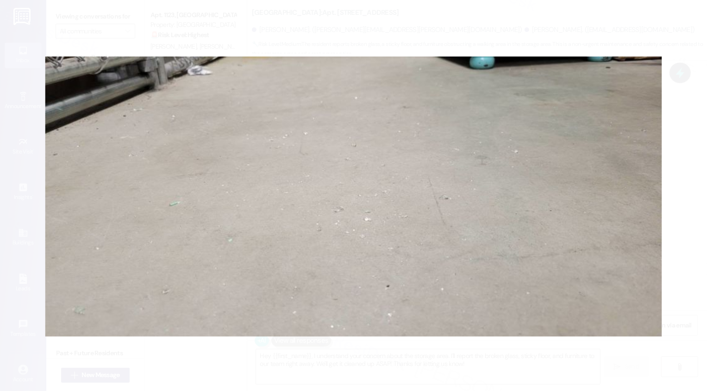
click at [687, 210] on button "Unzoom image" at bounding box center [353, 195] width 707 height 391
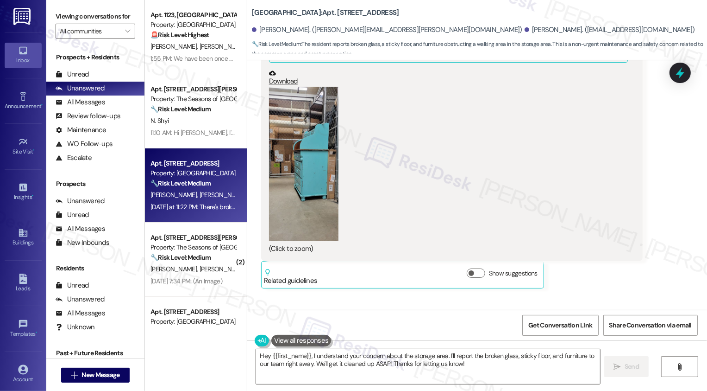
click at [312, 175] on button "Zoom image" at bounding box center [303, 164] width 69 height 154
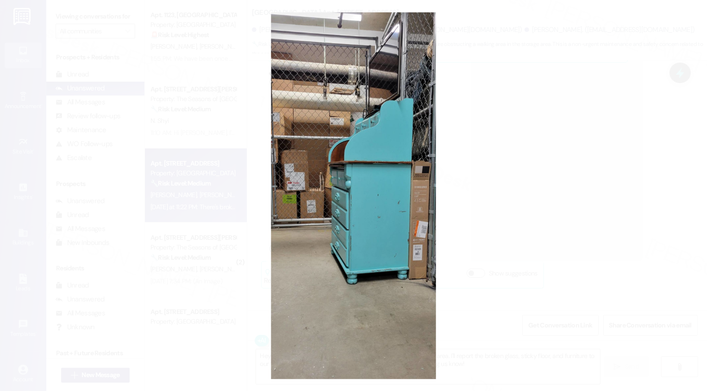
click at [540, 242] on button "Unzoom image" at bounding box center [353, 195] width 707 height 391
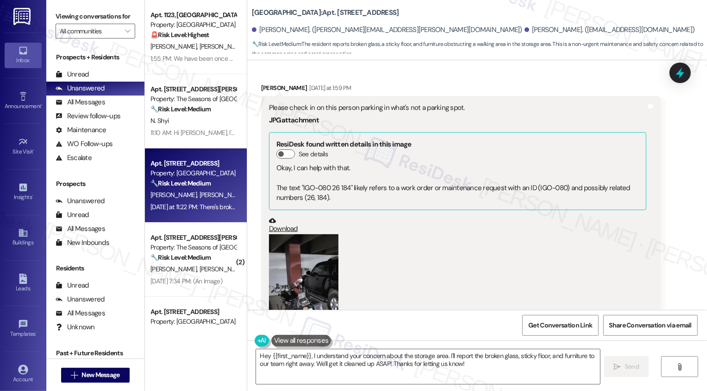
scroll to position [2224, 0]
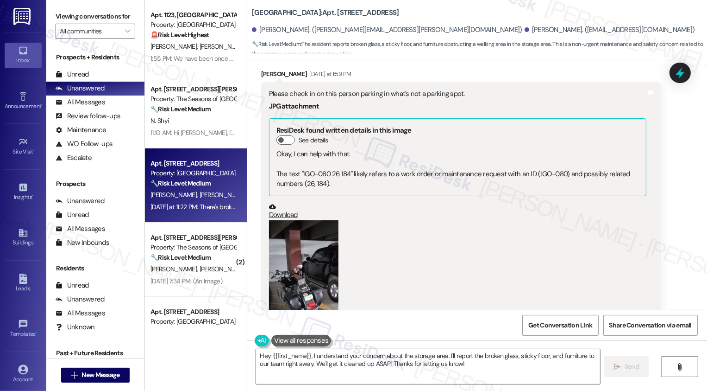
click at [288, 233] on button "Zoom image" at bounding box center [303, 297] width 69 height 154
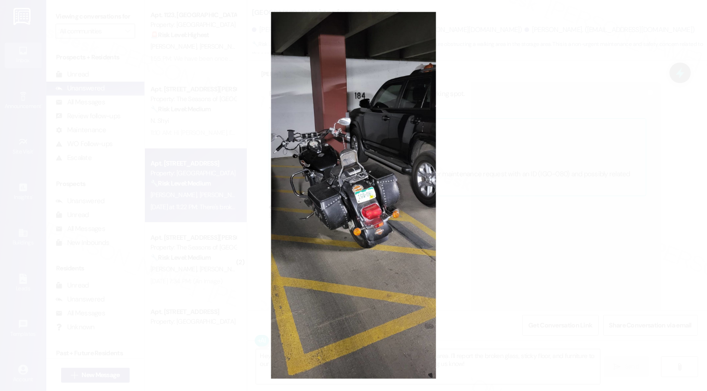
click at [564, 202] on button "Unzoom image" at bounding box center [353, 195] width 707 height 391
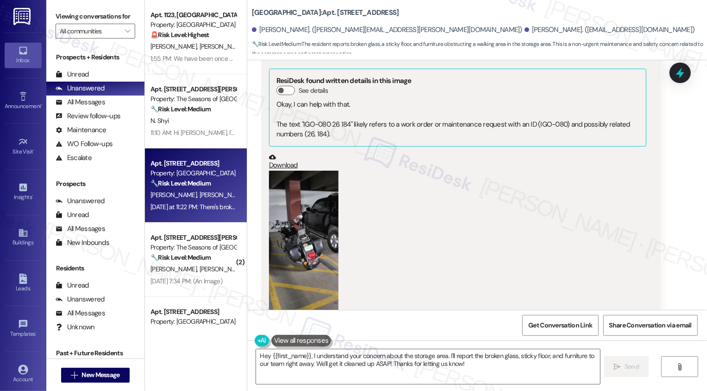
scroll to position [2198, 0]
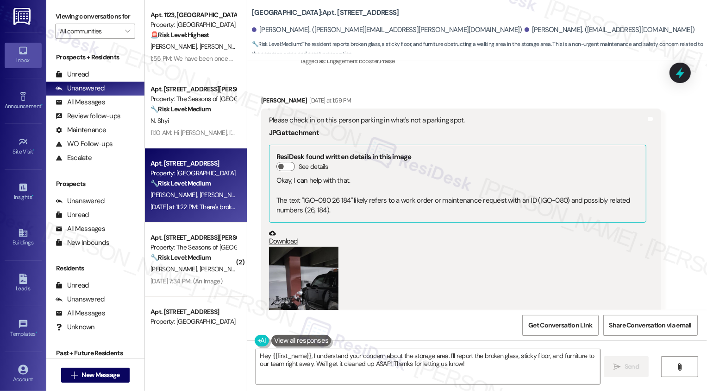
click at [263, 95] on div "[PERSON_NAME] [DATE] at 1:59 PM" at bounding box center [461, 101] width 400 height 13
copy div "[PERSON_NAME]"
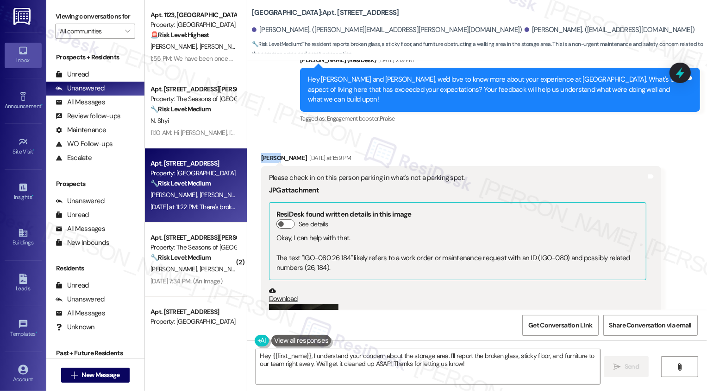
scroll to position [2142, 0]
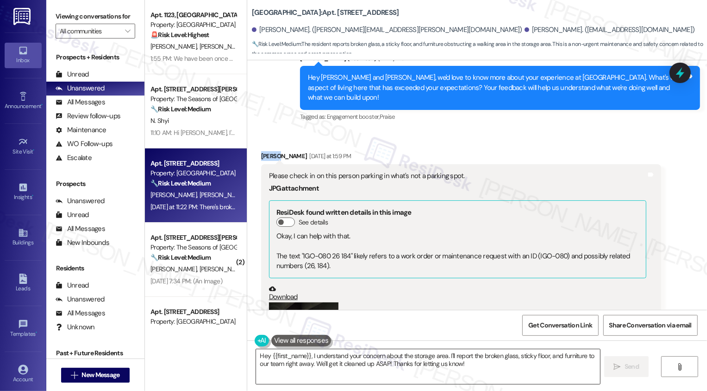
click at [282, 354] on textarea "Hey {{first_name}}, I understand your concern about the storage area. I'll repo…" at bounding box center [428, 366] width 344 height 35
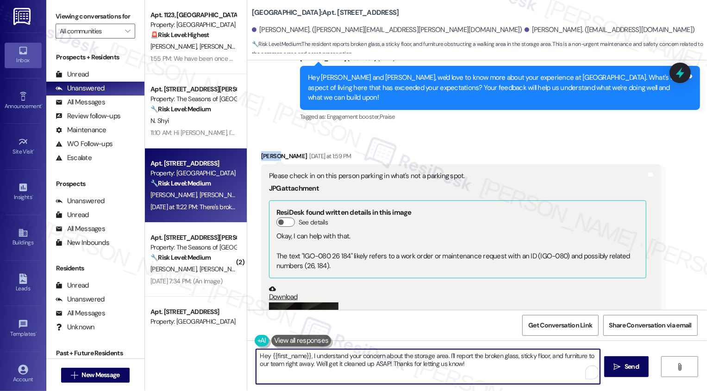
click at [282, 354] on textarea "Hey {{first_name}}, I understand your concern about the storage area. I'll repo…" at bounding box center [428, 366] width 344 height 35
paste textarea "[PERSON_NAME]"
click at [417, 356] on textarea "Hi [PERSON_NAME], I understand your concern about the storage area. I'll report…" at bounding box center [428, 366] width 344 height 35
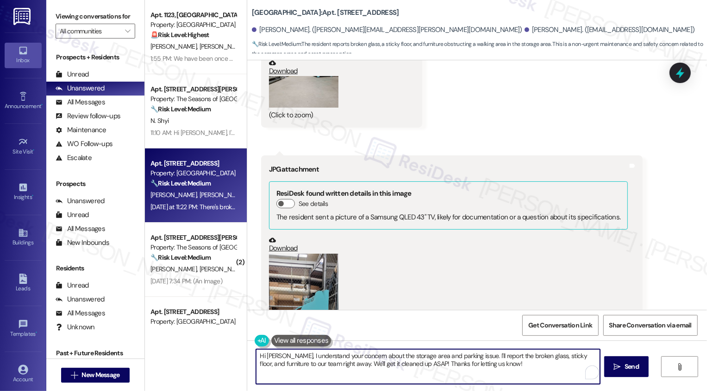
scroll to position [2808, 0]
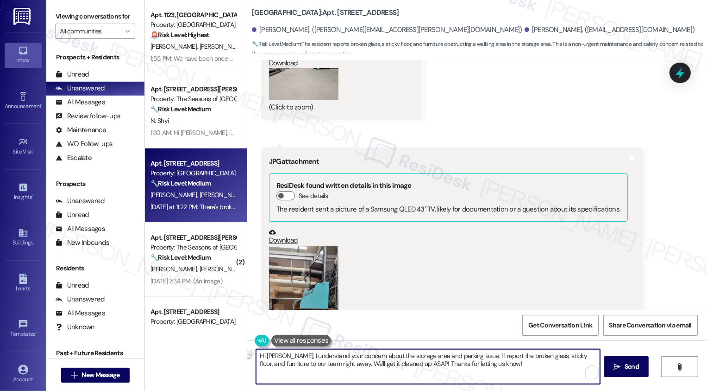
drag, startPoint x: 286, startPoint y: 364, endPoint x: 336, endPoint y: 366, distance: 49.6
click at [337, 366] on textarea "Hi [PERSON_NAME], I understand your concern about the storage area and parking …" at bounding box center [428, 366] width 344 height 35
drag, startPoint x: 313, startPoint y: 363, endPoint x: 470, endPoint y: 366, distance: 157.1
click at [470, 366] on textarea "Hi [PERSON_NAME], I understand your concern about the storage area and parking …" at bounding box center [428, 366] width 344 height 35
paste textarea "’ll make sure to report the broken glass, sticky floor, and furniture to the te…"
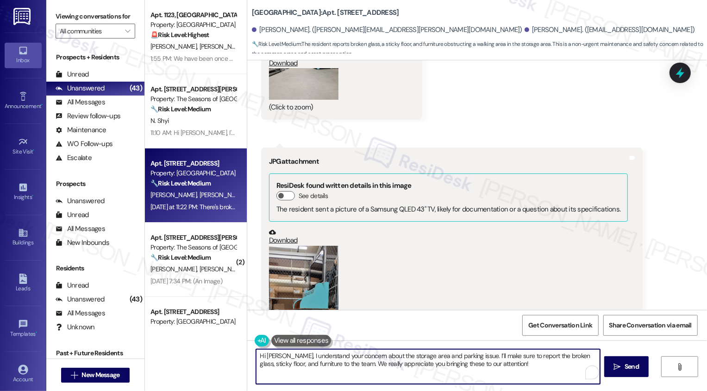
scroll to position [2809, 0]
click at [380, 366] on textarea "Hi [PERSON_NAME], I understand your concern about the storage area and parking …" at bounding box center [428, 366] width 344 height 35
click at [443, 366] on textarea "Hi [PERSON_NAME], I understand your concern about the storage area and parking …" at bounding box center [428, 366] width 344 height 35
type textarea "Hi [PERSON_NAME], I understand your concern about the storage area and parking …"
click at [616, 366] on icon "" at bounding box center [617, 366] width 7 height 7
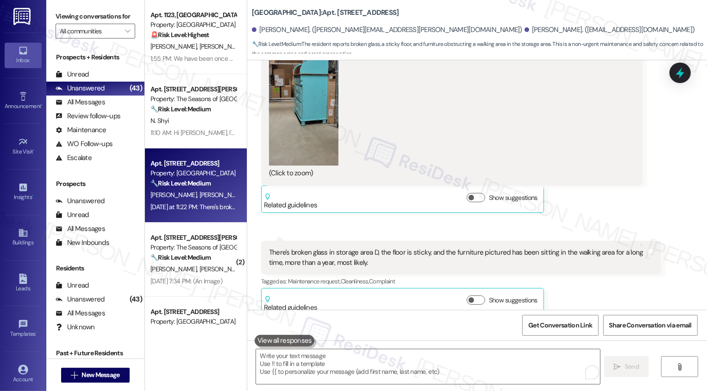
scroll to position [3202, 0]
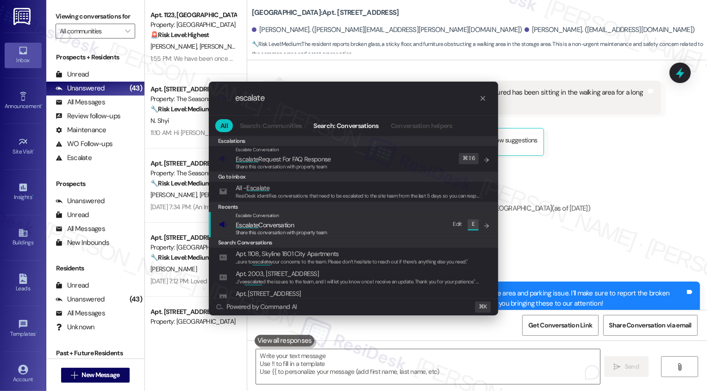
type input "escalate"
click at [321, 221] on span "Escalate Conversation" at bounding box center [282, 225] width 92 height 10
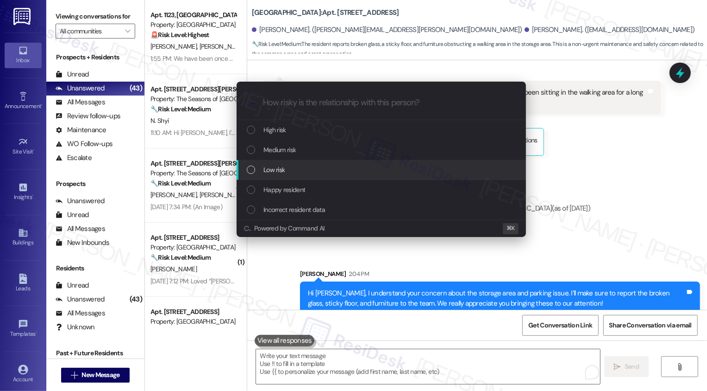
click at [288, 168] on div "Low risk" at bounding box center [382, 169] width 271 height 10
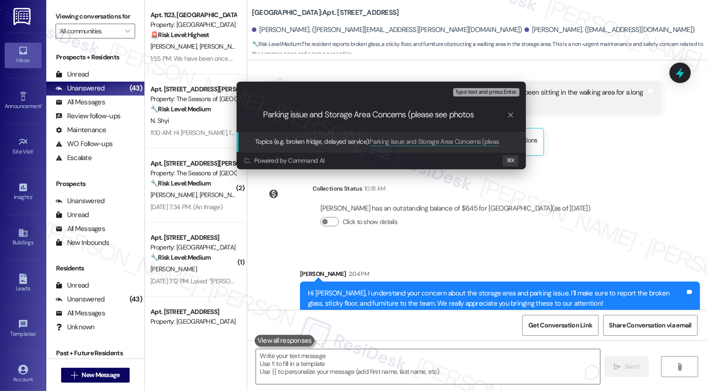
type input "Parking issue and Storage Area Concerns (please see photos)"
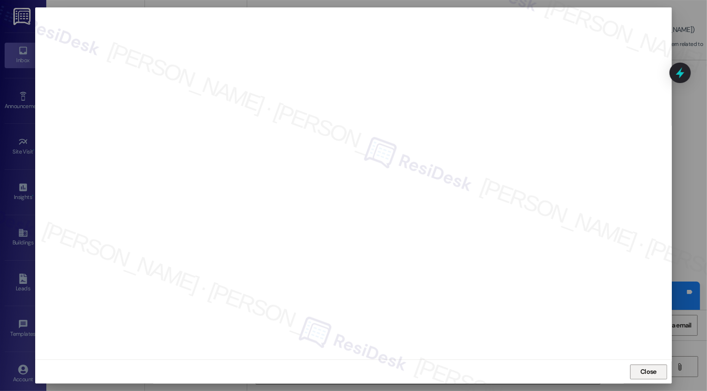
click at [646, 371] on button "Close" at bounding box center [649, 371] width 37 height 15
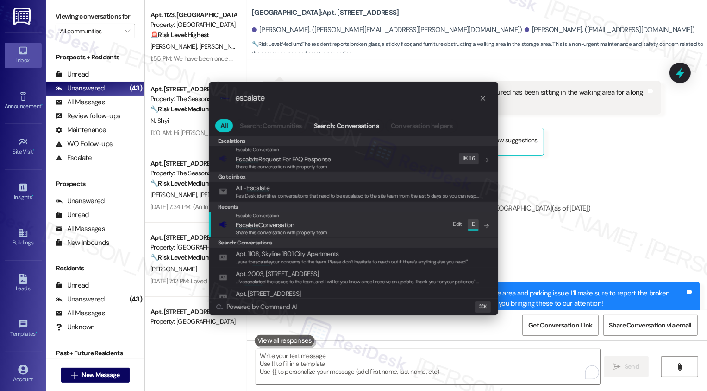
type input "escalate"
click at [277, 225] on span "Escalate Conversation" at bounding box center [265, 225] width 58 height 8
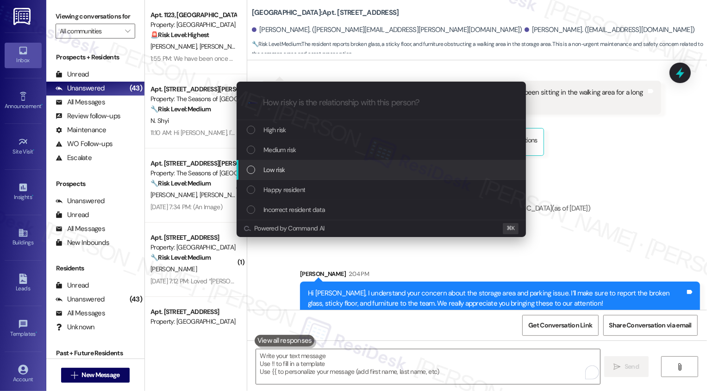
click at [278, 171] on span "Low risk" at bounding box center [274, 169] width 21 height 10
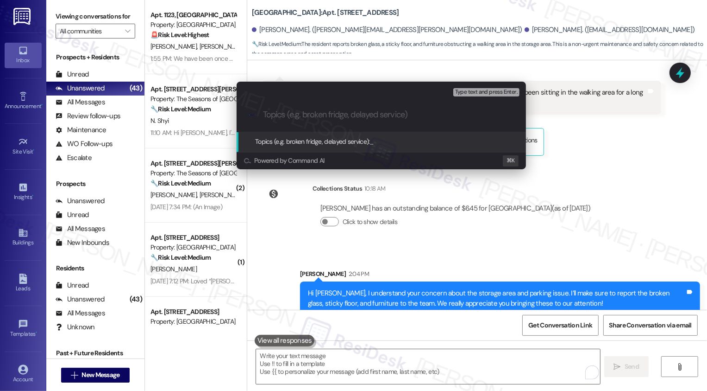
paste input "Parking issue and Storage Area Concerns (please see photos)"
type input "Parking issue and Storage Area Concerns (please see photos)"
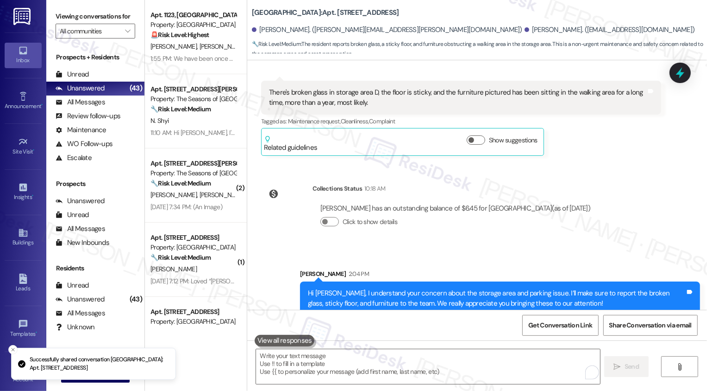
scroll to position [0, 0]
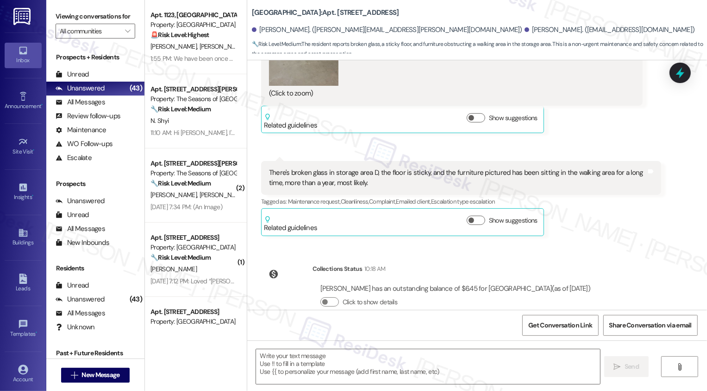
type textarea "Fetching suggested responses. Please feel free to read through the conversation…"
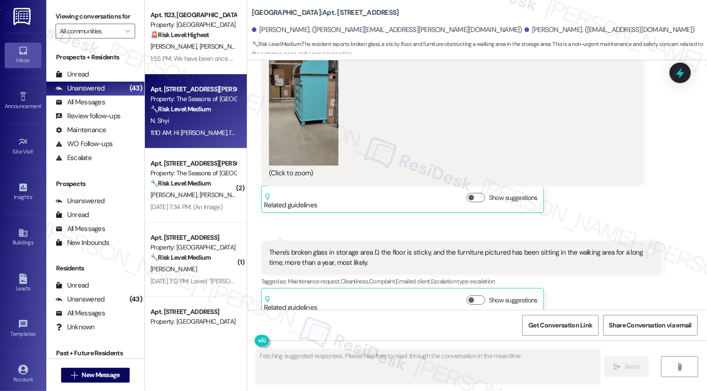
scroll to position [32, 0]
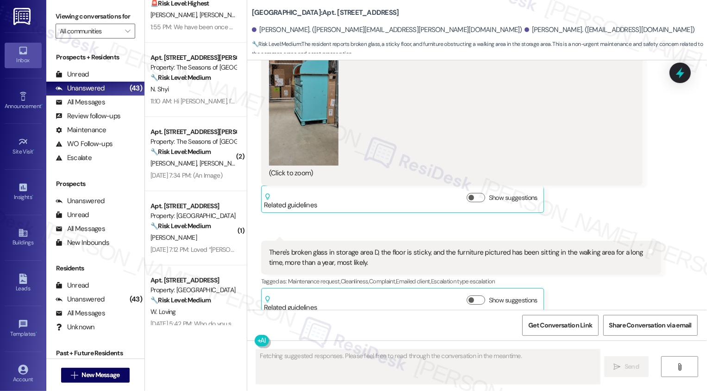
click at [208, 167] on div "[PERSON_NAME] [PERSON_NAME]" at bounding box center [194, 164] width 88 height 12
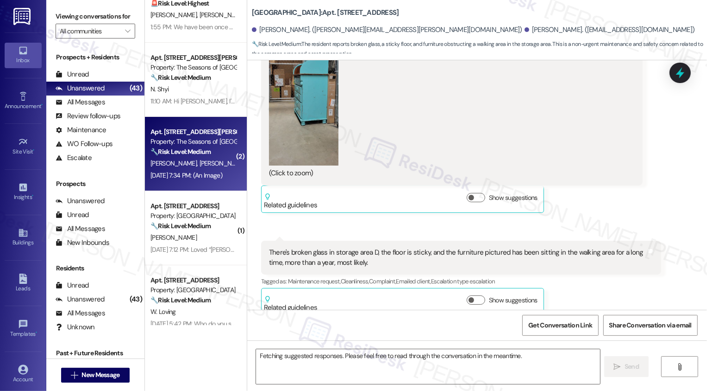
click at [208, 167] on div "[PERSON_NAME] [PERSON_NAME]" at bounding box center [194, 164] width 88 height 12
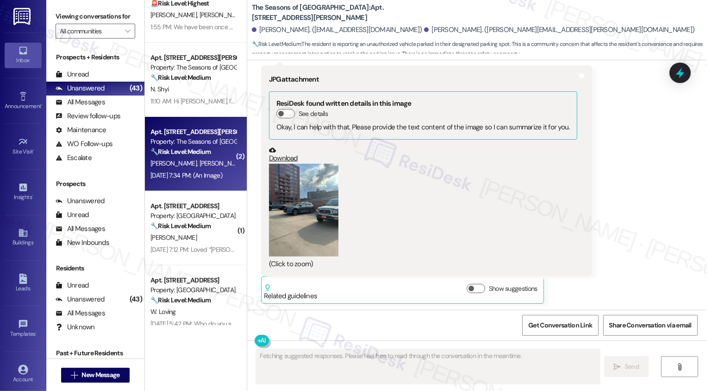
scroll to position [350, 0]
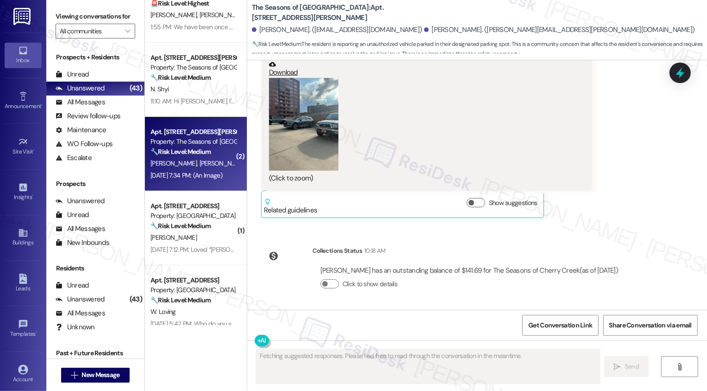
click at [208, 167] on div "[PERSON_NAME] [PERSON_NAME]" at bounding box center [194, 164] width 88 height 12
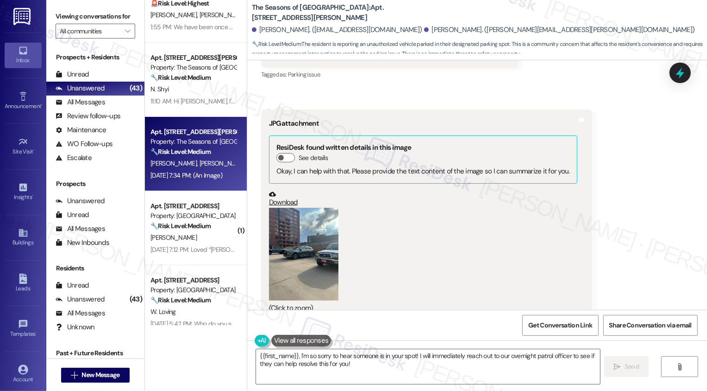
scroll to position [323, 0]
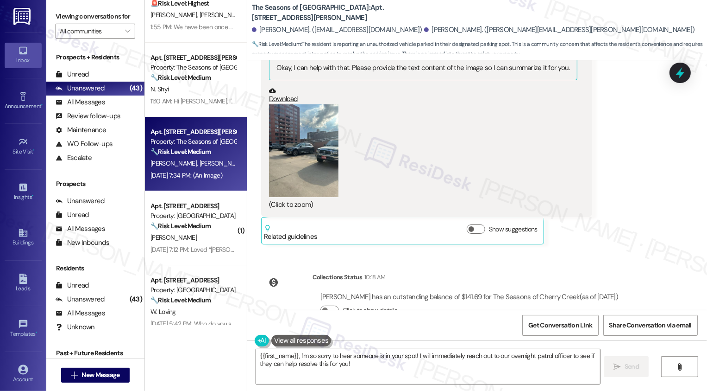
click at [305, 161] on button "Zoom image" at bounding box center [303, 150] width 69 height 93
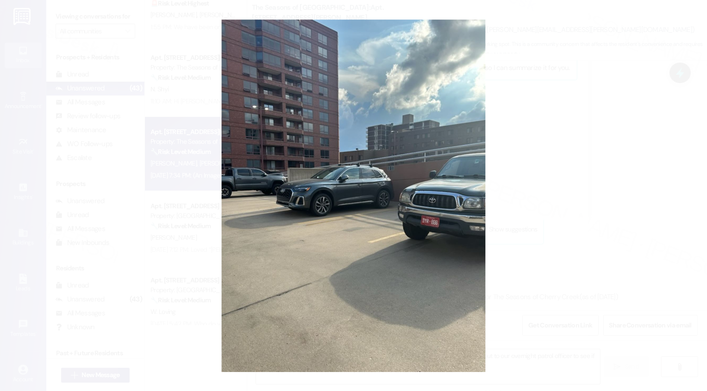
click at [526, 174] on button "Unzoom image" at bounding box center [353, 195] width 707 height 391
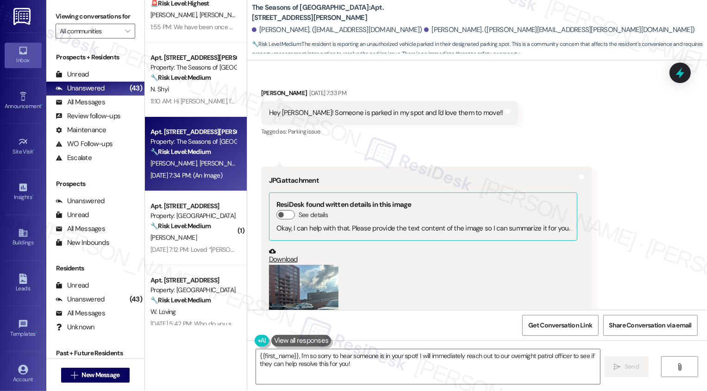
scroll to position [139, 0]
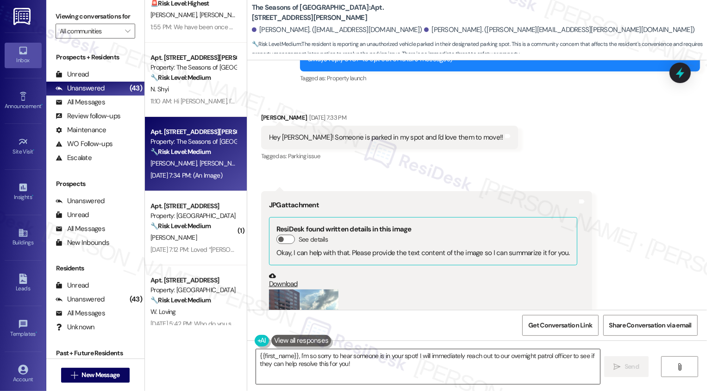
click at [287, 365] on textarea "{{first_name}}, I'm so sorry to hear someone is in your spot! I will immediatel…" at bounding box center [428, 366] width 344 height 35
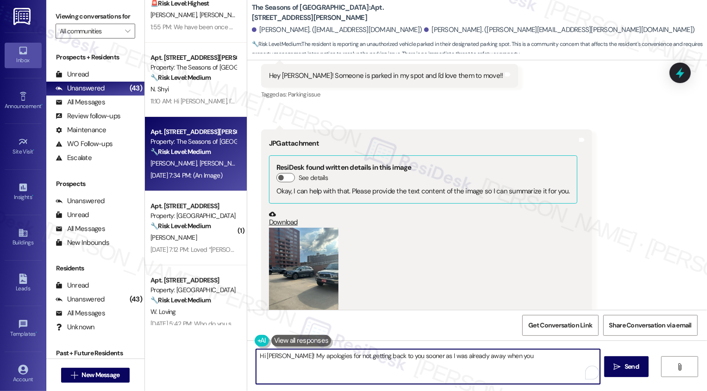
scroll to position [229, 0]
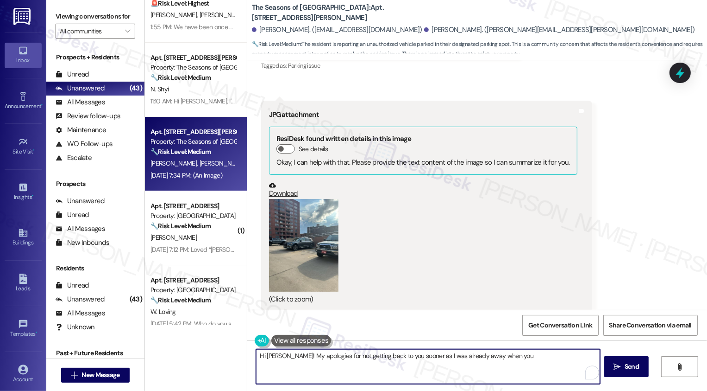
click at [312, 258] on button "Zoom image" at bounding box center [303, 245] width 69 height 93
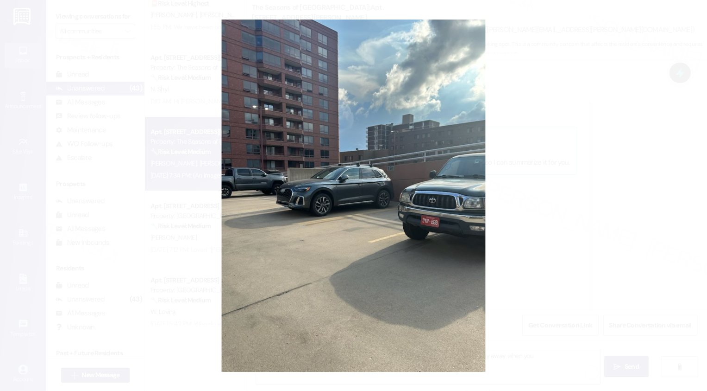
click at [537, 233] on button "Unzoom image" at bounding box center [353, 195] width 707 height 391
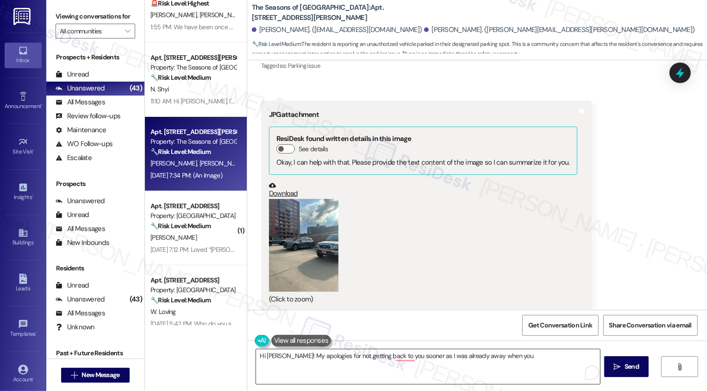
click at [256, 354] on textarea "Hi [PERSON_NAME]! My apologies for not getting back to you sooner as I was alre…" at bounding box center [428, 366] width 344 height 35
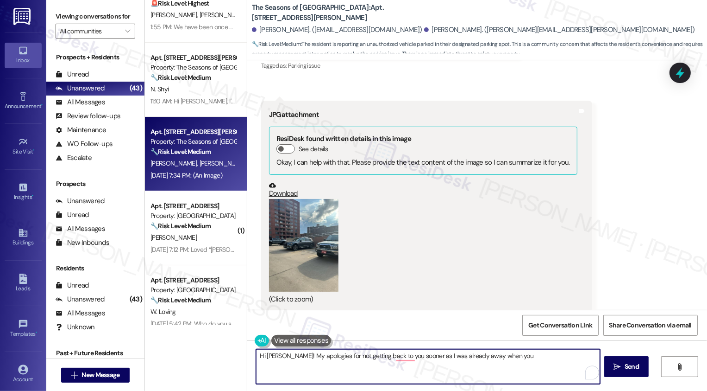
click at [256, 354] on textarea "Hi [PERSON_NAME]! My apologies for not getting back to you sooner as I was alre…" at bounding box center [428, 366] width 344 height 35
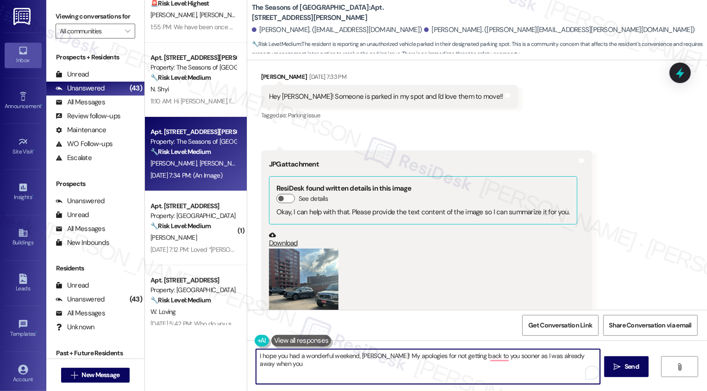
scroll to position [189, 0]
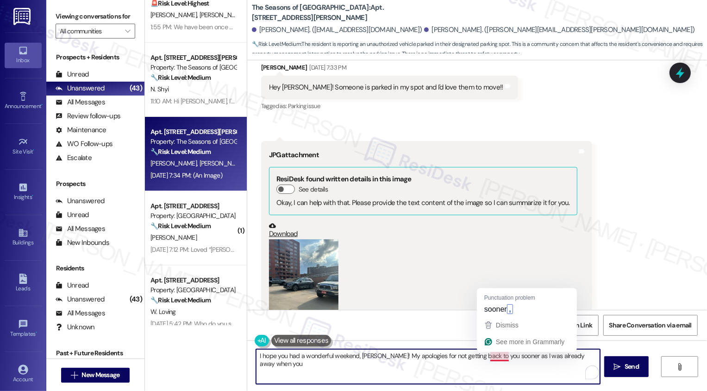
drag, startPoint x: 505, startPoint y: 355, endPoint x: 512, endPoint y: 370, distance: 16.8
click at [512, 370] on textarea "I hope you had a wonderful weekend, [PERSON_NAME]! My apologies for not getting…" at bounding box center [428, 366] width 344 height 35
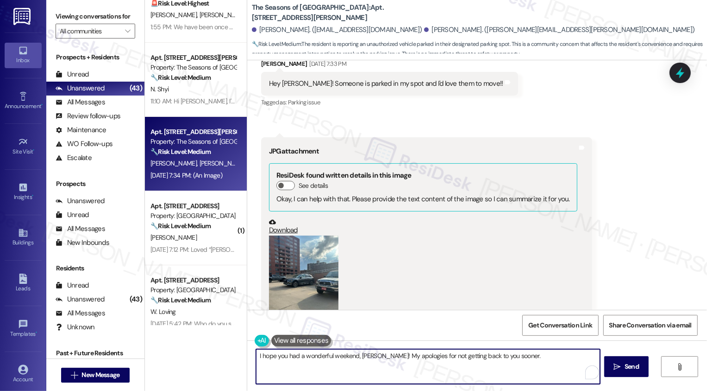
scroll to position [196, 0]
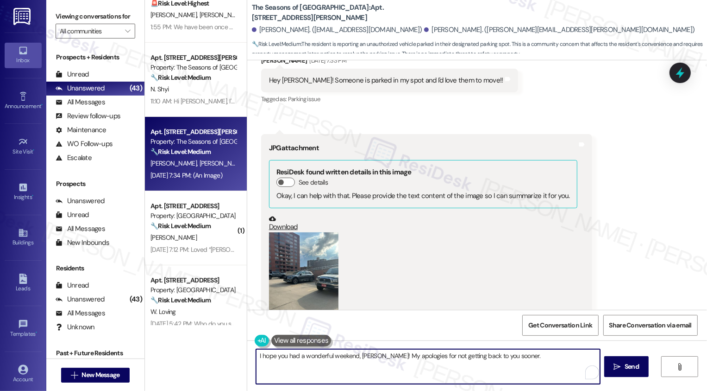
click at [294, 259] on button "Zoom image" at bounding box center [303, 278] width 69 height 93
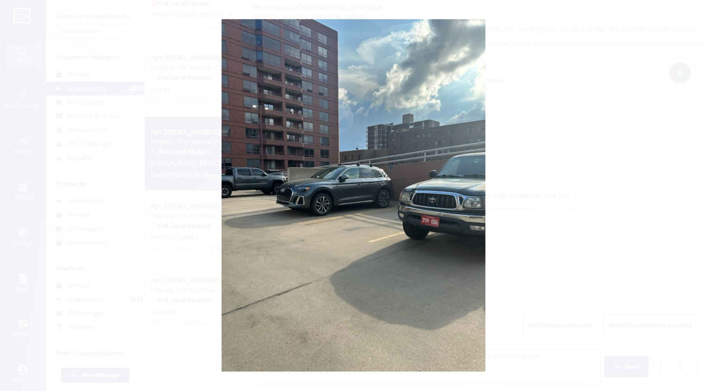
click at [524, 273] on button "Unzoom image" at bounding box center [353, 195] width 707 height 391
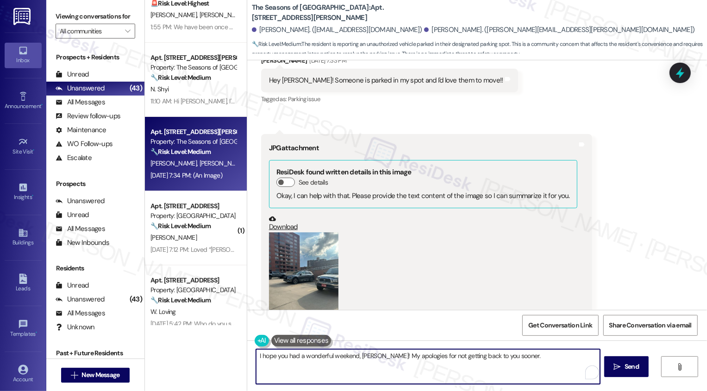
click at [517, 361] on textarea "I hope you had a wonderful weekend, [PERSON_NAME]! My apologies for not getting…" at bounding box center [428, 366] width 344 height 35
click at [317, 366] on textarea "I hope you had a wonderful weekend, [PERSON_NAME]! My apologies for not getting…" at bounding box center [428, 366] width 344 height 35
click at [427, 364] on textarea "I hope you had a wonderful weekend, [PERSON_NAME]! My apologies for not getting…" at bounding box center [428, 366] width 344 height 35
paste textarea "the delay in getting back to you. I’m sorry to hear that someone was parking in…"
click at [356, 366] on textarea "I hope you had a wonderful weekend, [PERSON_NAME]! My apologies for the delay i…" at bounding box center [428, 366] width 344 height 35
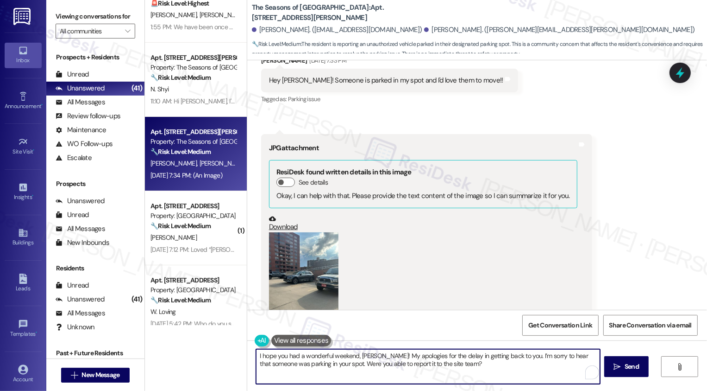
type textarea "I hope you had a wonderful weekend, [PERSON_NAME]! My apologies for the delay i…"
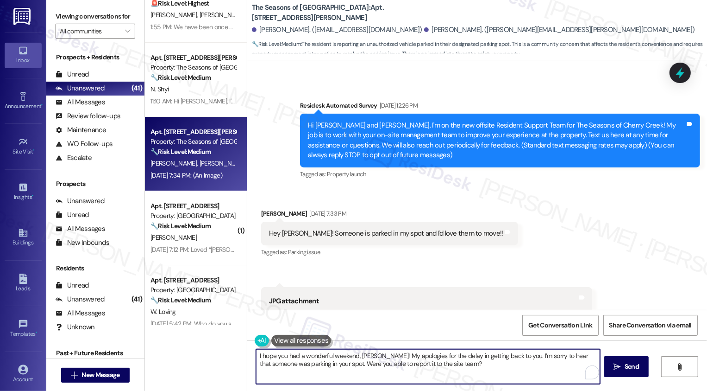
scroll to position [52, 0]
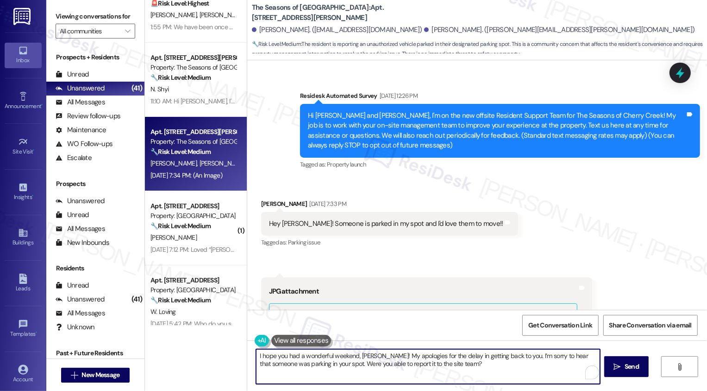
click at [289, 365] on textarea "I hope you had a wonderful weekend, [PERSON_NAME]! My apologies for the delay i…" at bounding box center [428, 366] width 344 height 35
click at [347, 364] on textarea "I hope you had a wonderful weekend, [PERSON_NAME]! My apologies for the delay i…" at bounding box center [428, 366] width 344 height 35
click at [459, 363] on textarea "I hope you had a wonderful weekend, [PERSON_NAME]! My apologies for the delay i…" at bounding box center [428, 366] width 344 height 35
click at [478, 367] on textarea "I hope you had a wonderful weekend, [PERSON_NAME]! My apologies for the delay i…" at bounding box center [428, 366] width 344 height 35
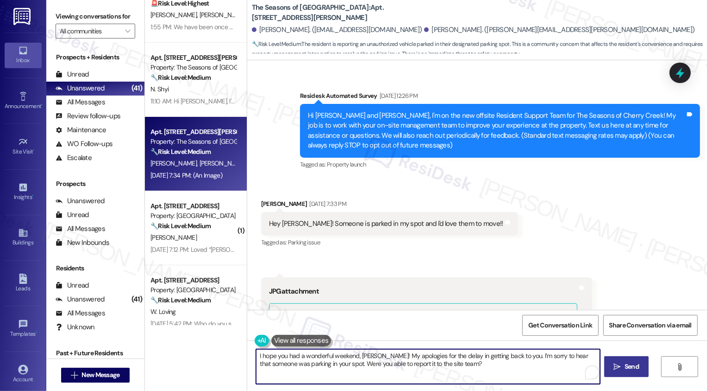
click at [633, 367] on span "Send" at bounding box center [632, 366] width 14 height 10
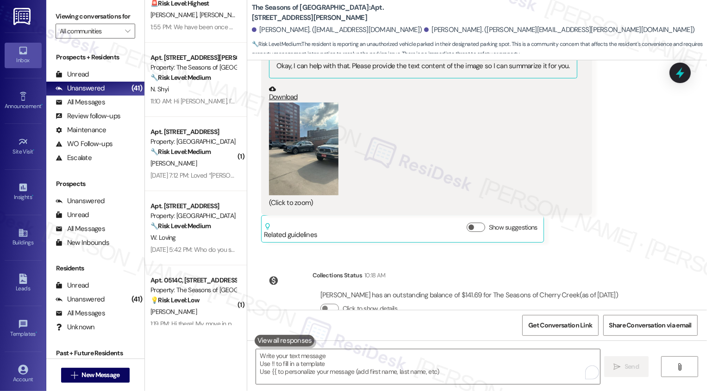
scroll to position [424, 0]
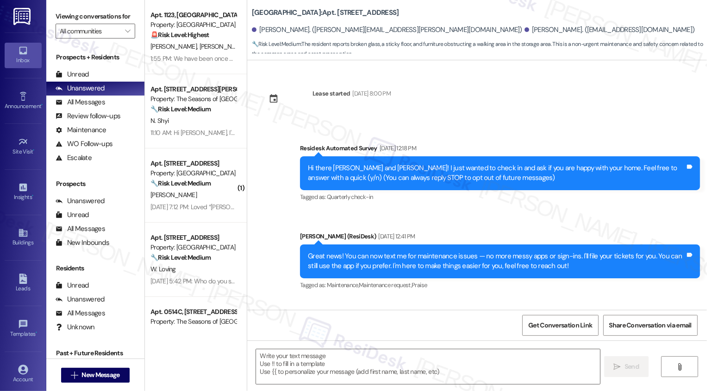
scroll to position [3415, 0]
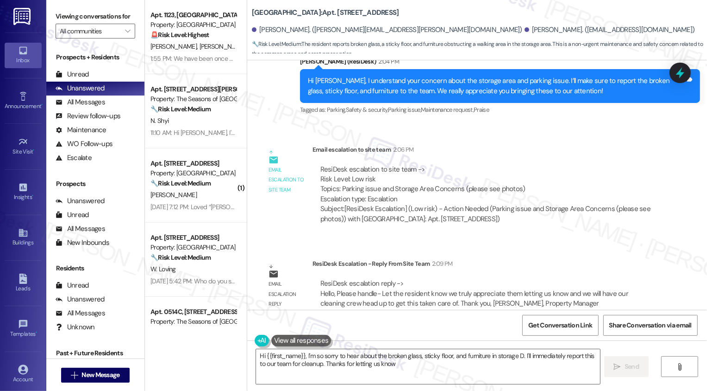
type textarea "Hi {{first_name}}, I'm so sorry to hear about the broken glass, sticky floor, a…"
click at [360, 365] on textarea "Hi {{first_name}}, I'm so sorry to hear about the broken glass, sticky floor, a…" at bounding box center [428, 366] width 344 height 35
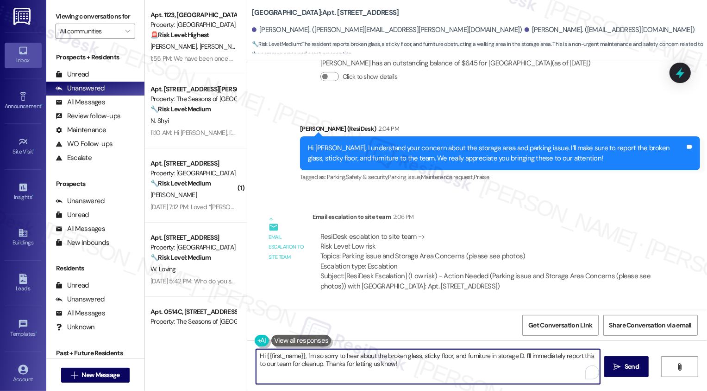
scroll to position [3334, 0]
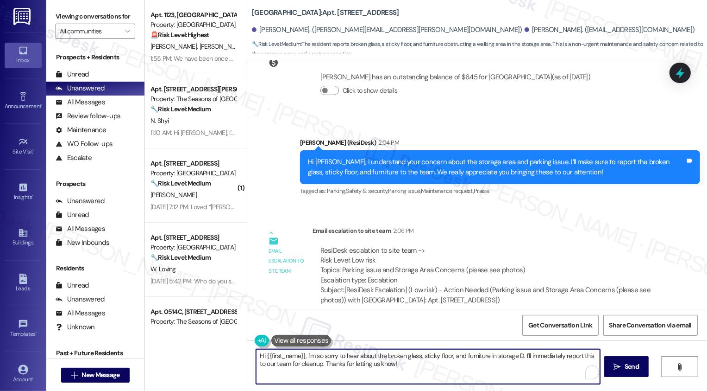
click at [321, 157] on div "Hi Tomasz, I understand your concern about the storage area and parking issue. …" at bounding box center [497, 167] width 378 height 20
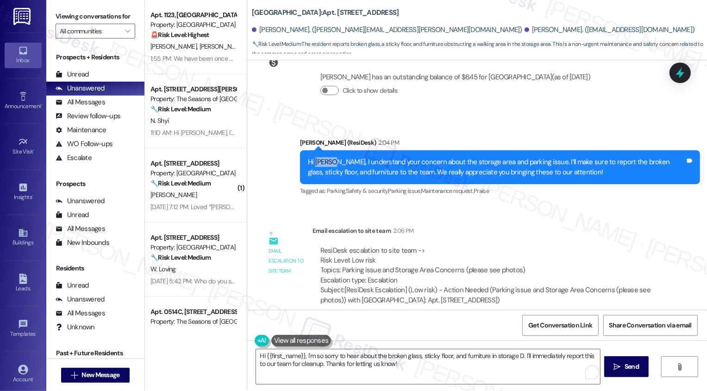
copy div "Tomasz"
click at [328, 369] on textarea "Hi {{first_name}}, I'm so sorry to hear about the broken glass, sticky floor, a…" at bounding box center [428, 366] width 344 height 35
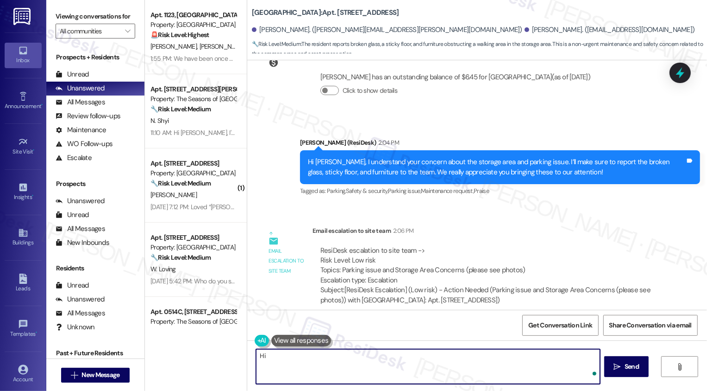
paste textarea "[PERSON_NAME]"
paste textarea "we truly appreciate them letting us know and we will have our cleaning crew hea…"
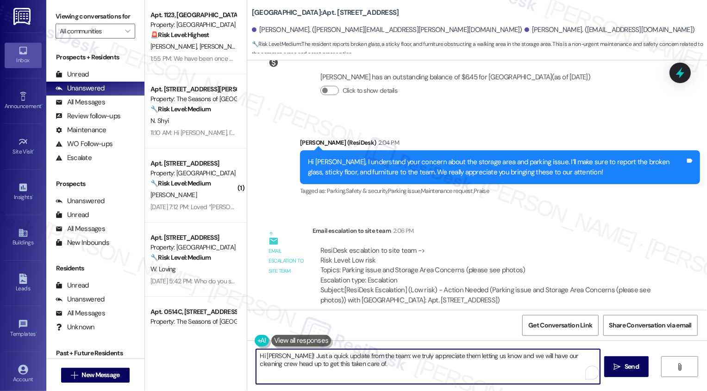
click at [507, 354] on textarea "Hi Tomasz! Just a quick update from the team: we truly appreciate them letting …" at bounding box center [428, 366] width 344 height 35
drag, startPoint x: 501, startPoint y: 354, endPoint x: 380, endPoint y: 353, distance: 121.4
click at [380, 353] on textarea "Hi Tomasz! Just a quick update from the team: we truly appreciate them letting …" at bounding box center [428, 366] width 344 height 35
click at [556, 360] on textarea "Hi Tomasz! Just a quick update from the team: we will have our cleaning crew he…" at bounding box center [428, 366] width 344 height 35
paste textarea "we truly appreciate them letting us know and"
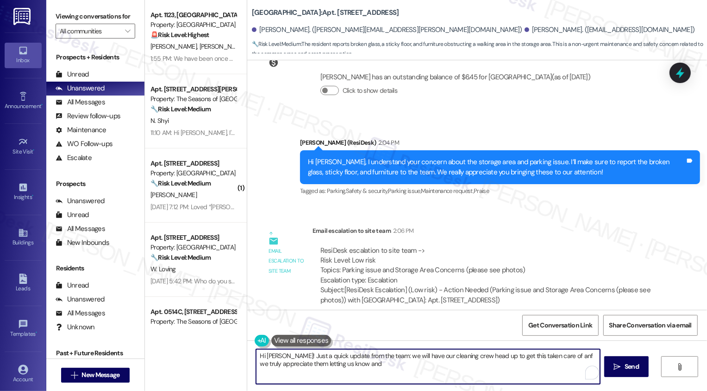
click at [560, 354] on textarea "Hi Tomasz! Just a quick update from the team: we will have our cleaning crew he…" at bounding box center [428, 366] width 344 height 35
click at [374, 365] on textarea "Hi Tomasz! Just a quick update from the team: we will have our cleaning crew he…" at bounding box center [428, 366] width 344 height 35
click at [290, 364] on textarea "Hi Tomasz! Just a quick update from the team: we will have our cleaning crew he…" at bounding box center [428, 366] width 344 height 35
click at [358, 365] on textarea "Hi Tomasz! Just a quick update from the team: we will have our cleaning crew he…" at bounding box center [428, 366] width 344 height 35
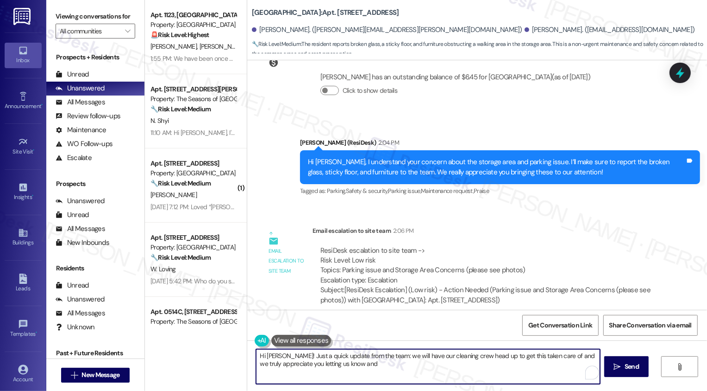
click at [358, 365] on textarea "Hi Tomasz! Just a quick update from the team: we will have our cleaning crew he…" at bounding box center [428, 366] width 344 height 35
click at [554, 357] on textarea "Hi Tomasz! Just a quick update from the team: we will have our cleaning crew he…" at bounding box center [428, 366] width 344 height 35
type textarea "Hi Tomasz! Just a quick update from the team: we will have our cleaning crew he…"
click at [630, 366] on span "Send" at bounding box center [632, 366] width 14 height 10
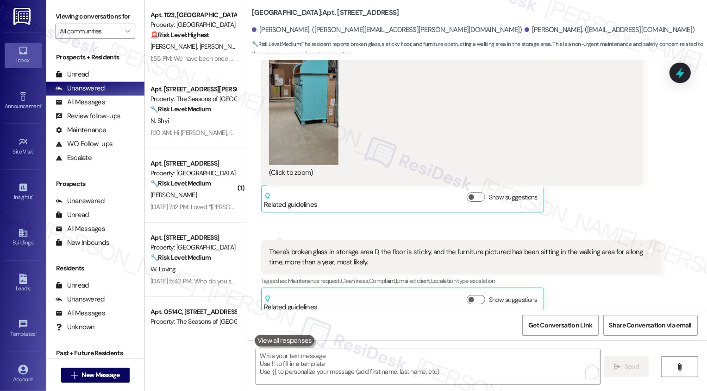
scroll to position [3043, 0]
